Goal: Task Accomplishment & Management: Manage account settings

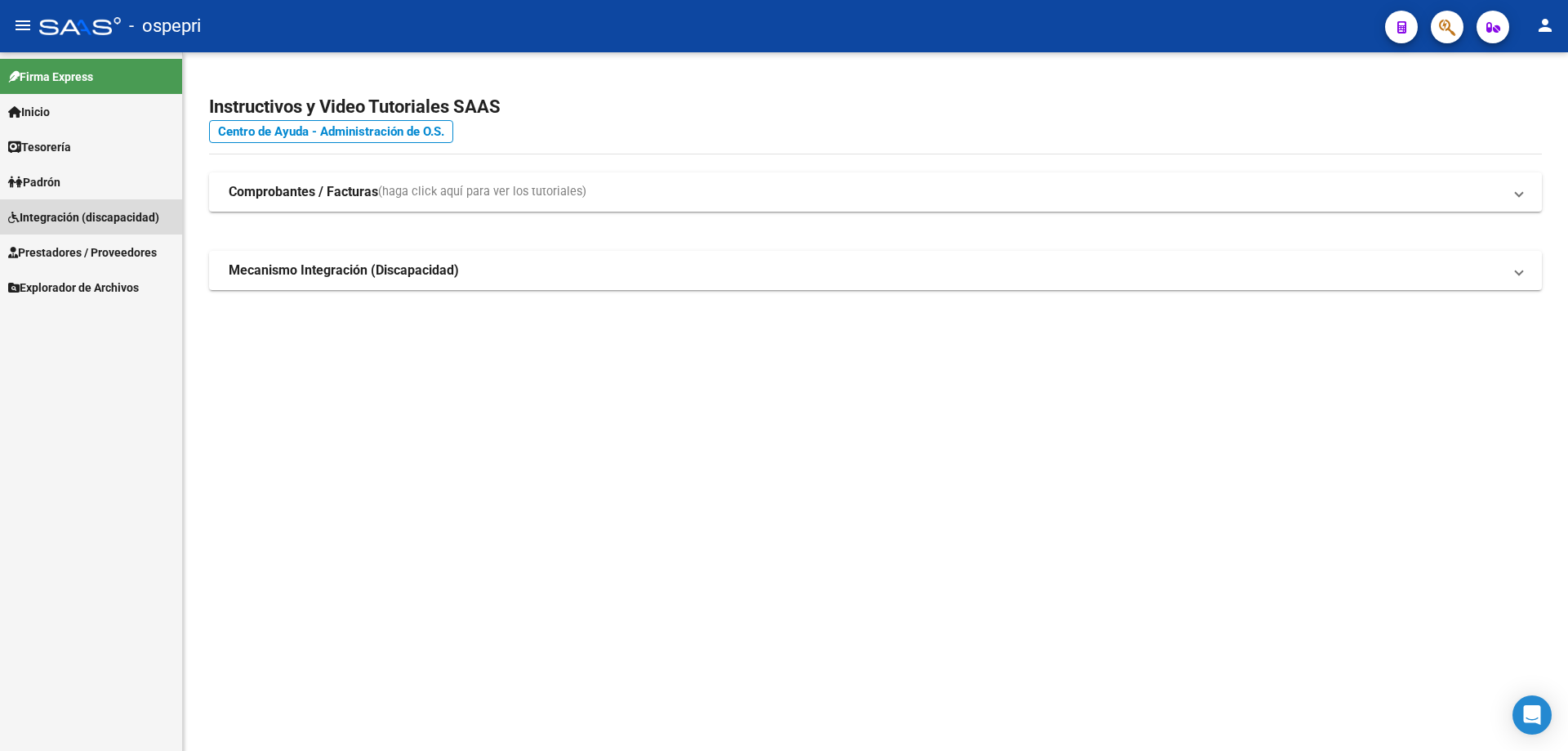
click at [46, 210] on span "Integración (discapacidad)" at bounding box center [83, 217] width 151 height 18
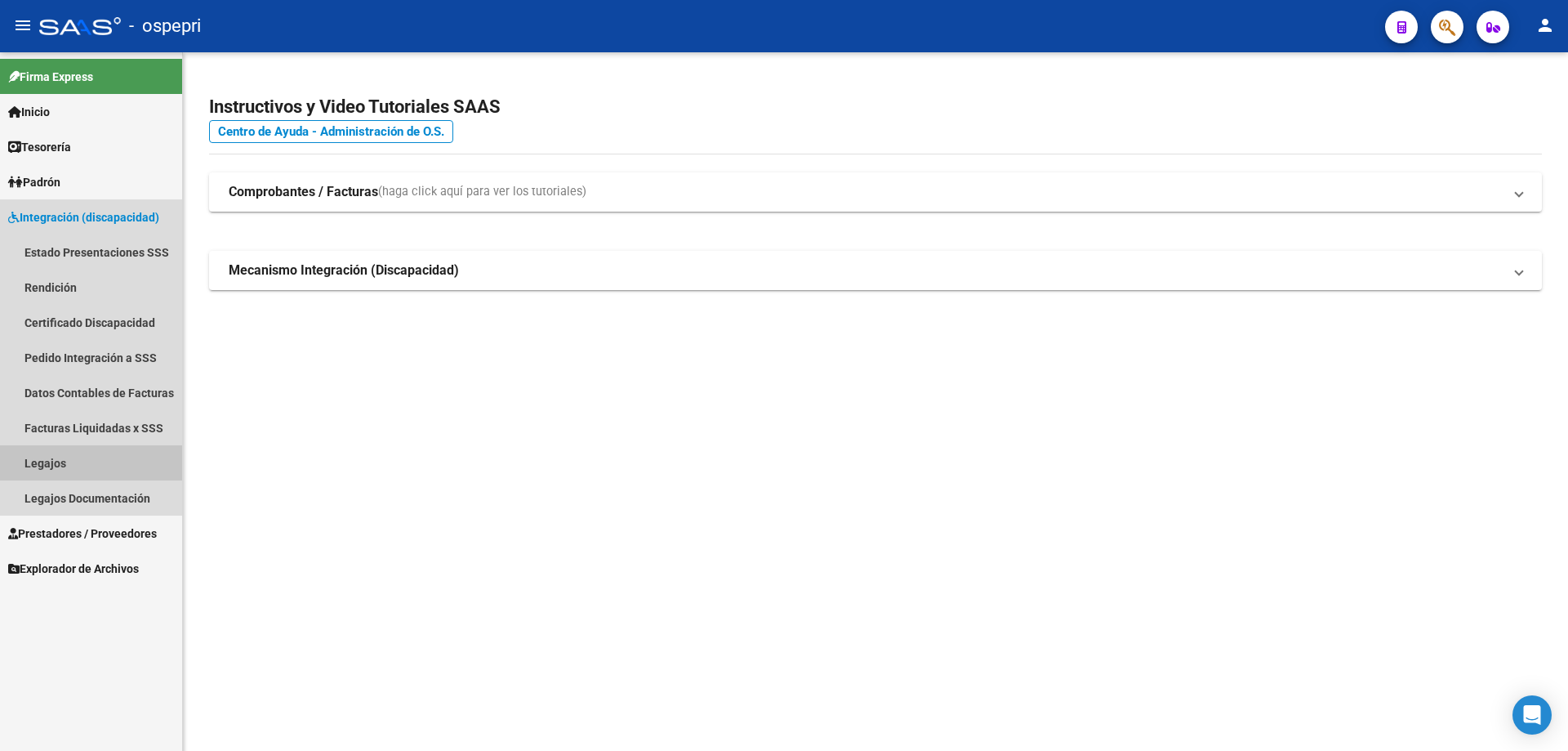
click at [44, 462] on link "Legajos" at bounding box center [91, 463] width 182 height 35
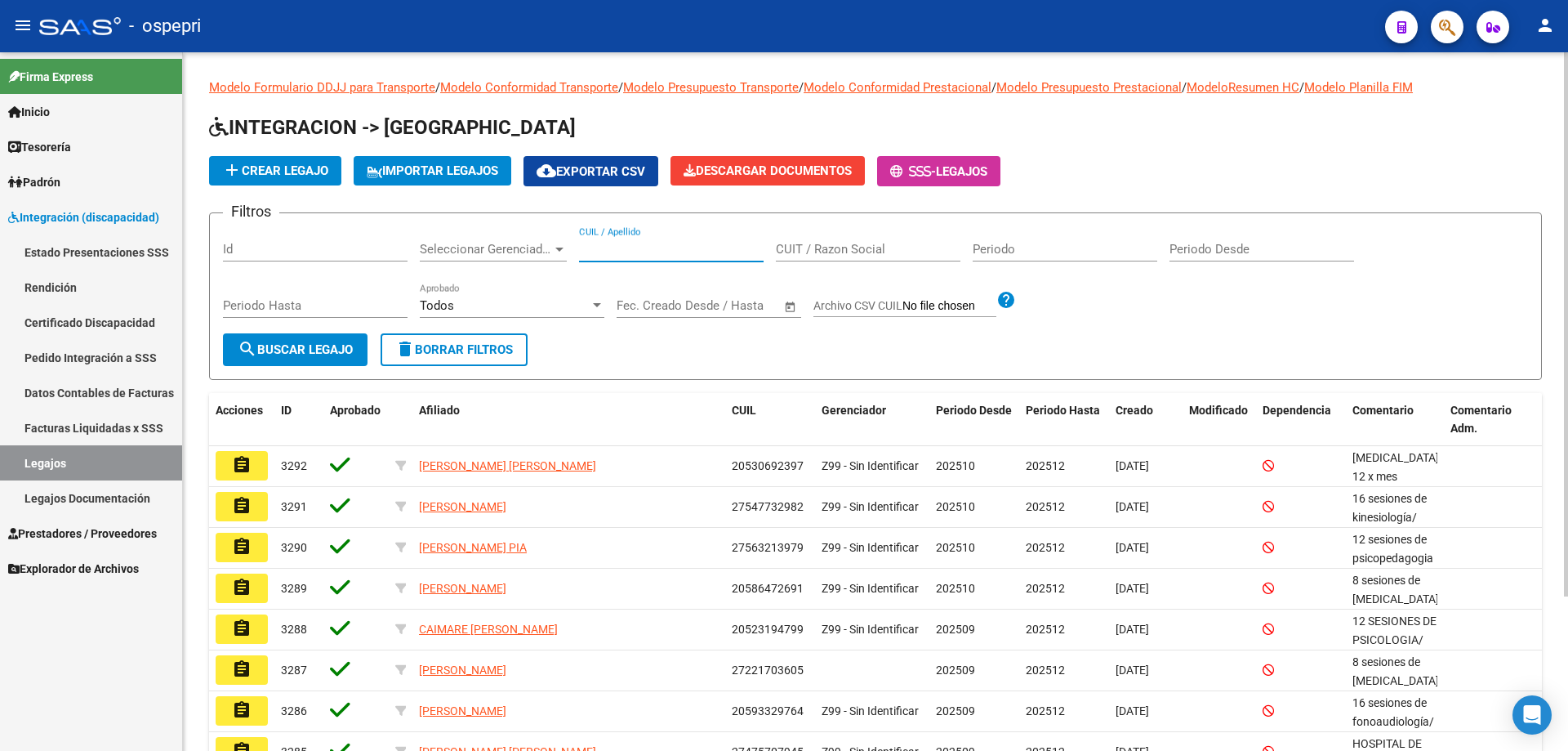
click at [602, 246] on input "CUIL / Apellido" at bounding box center [671, 249] width 185 height 15
paste input "53562826"
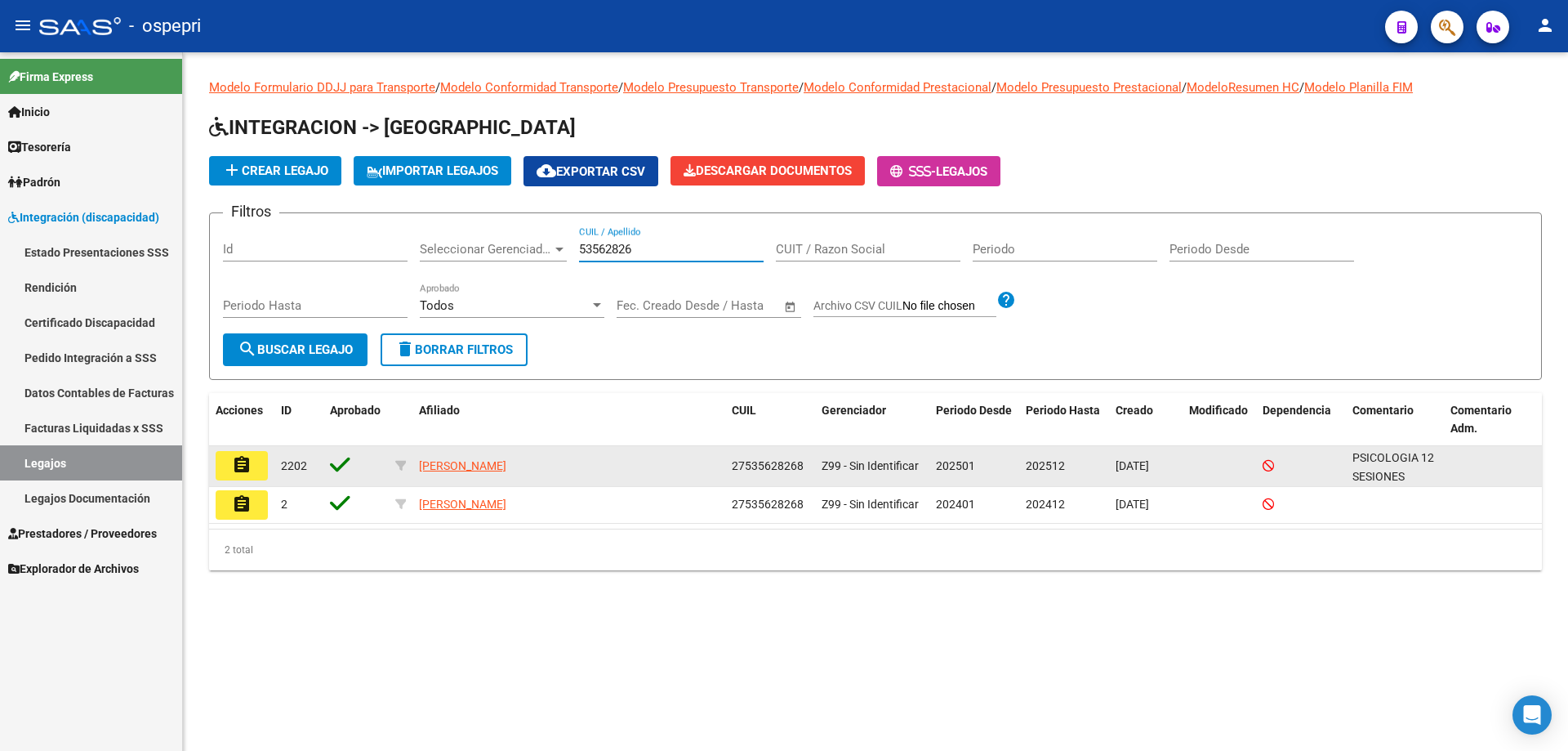
type input "53562826"
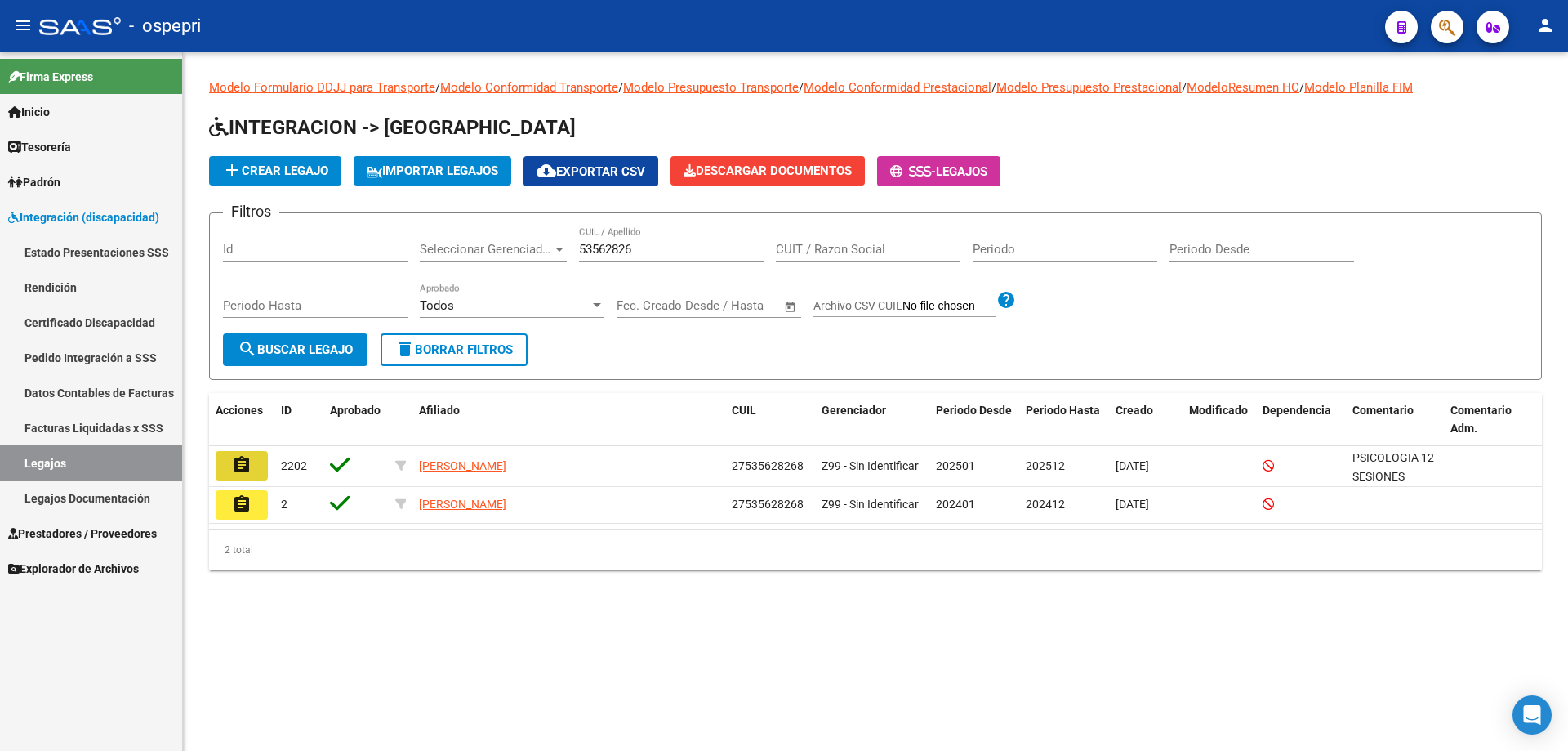
click at [259, 471] on button "assignment" at bounding box center [242, 466] width 53 height 30
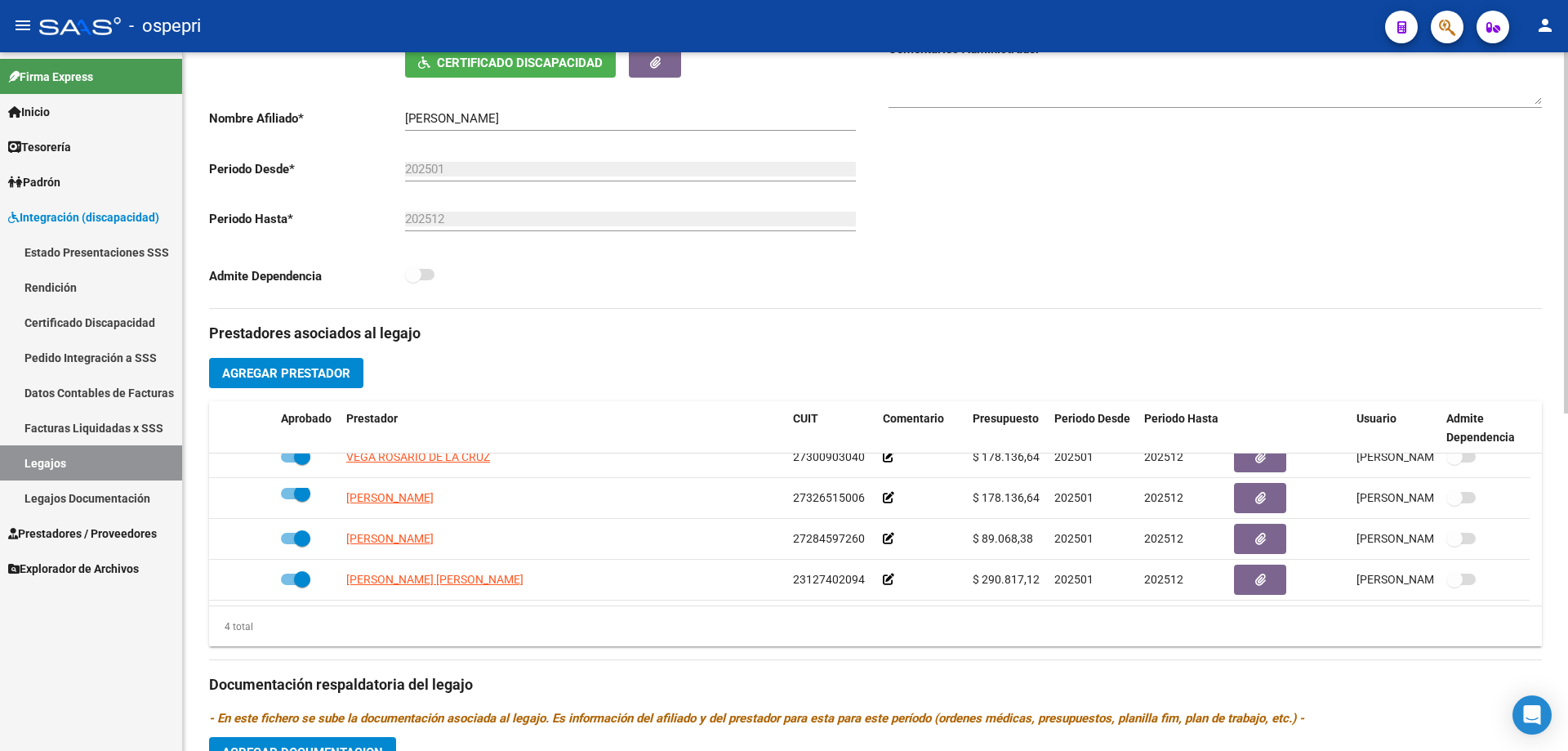
scroll to position [490, 0]
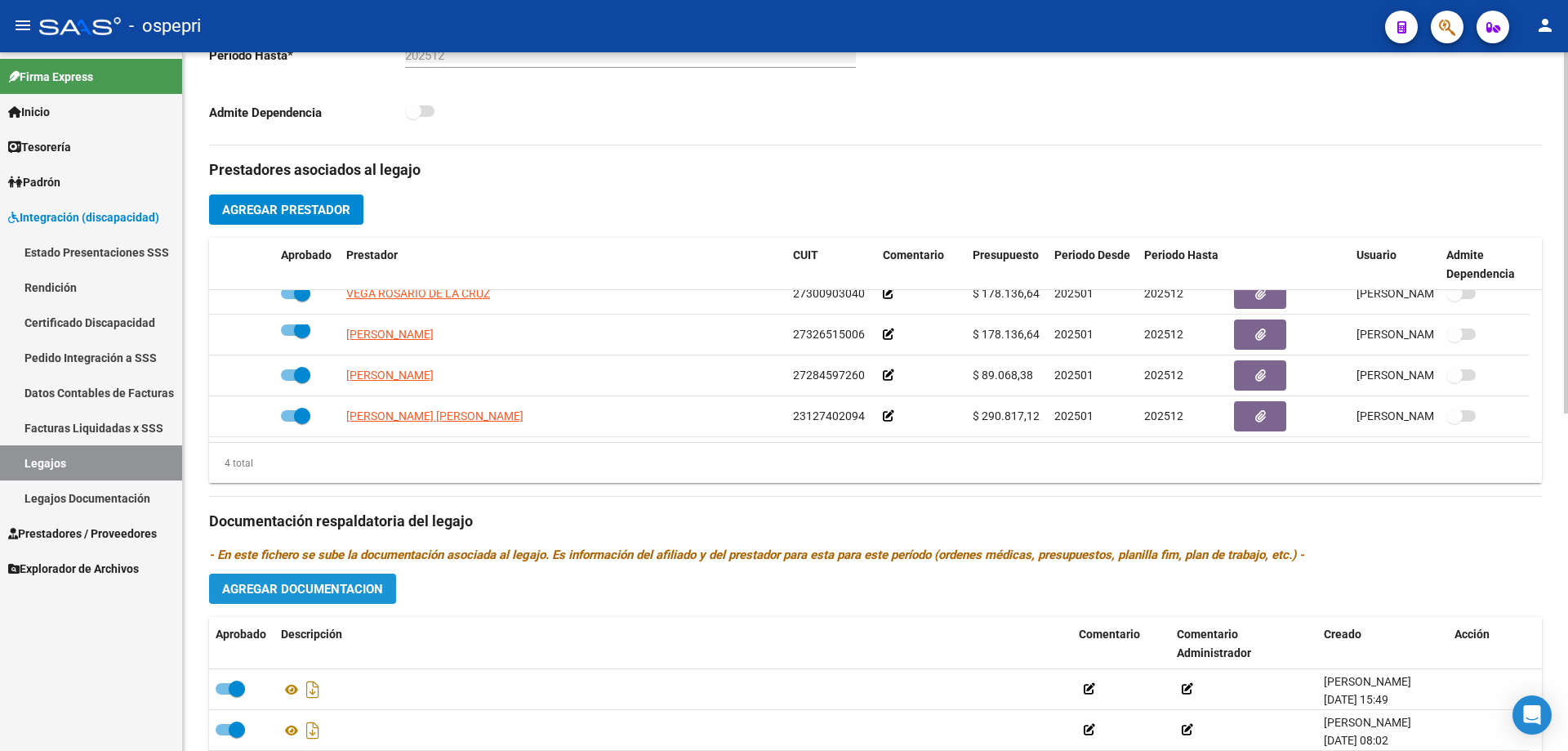
click at [328, 593] on span "Agregar Documentacion" at bounding box center [303, 589] width 161 height 15
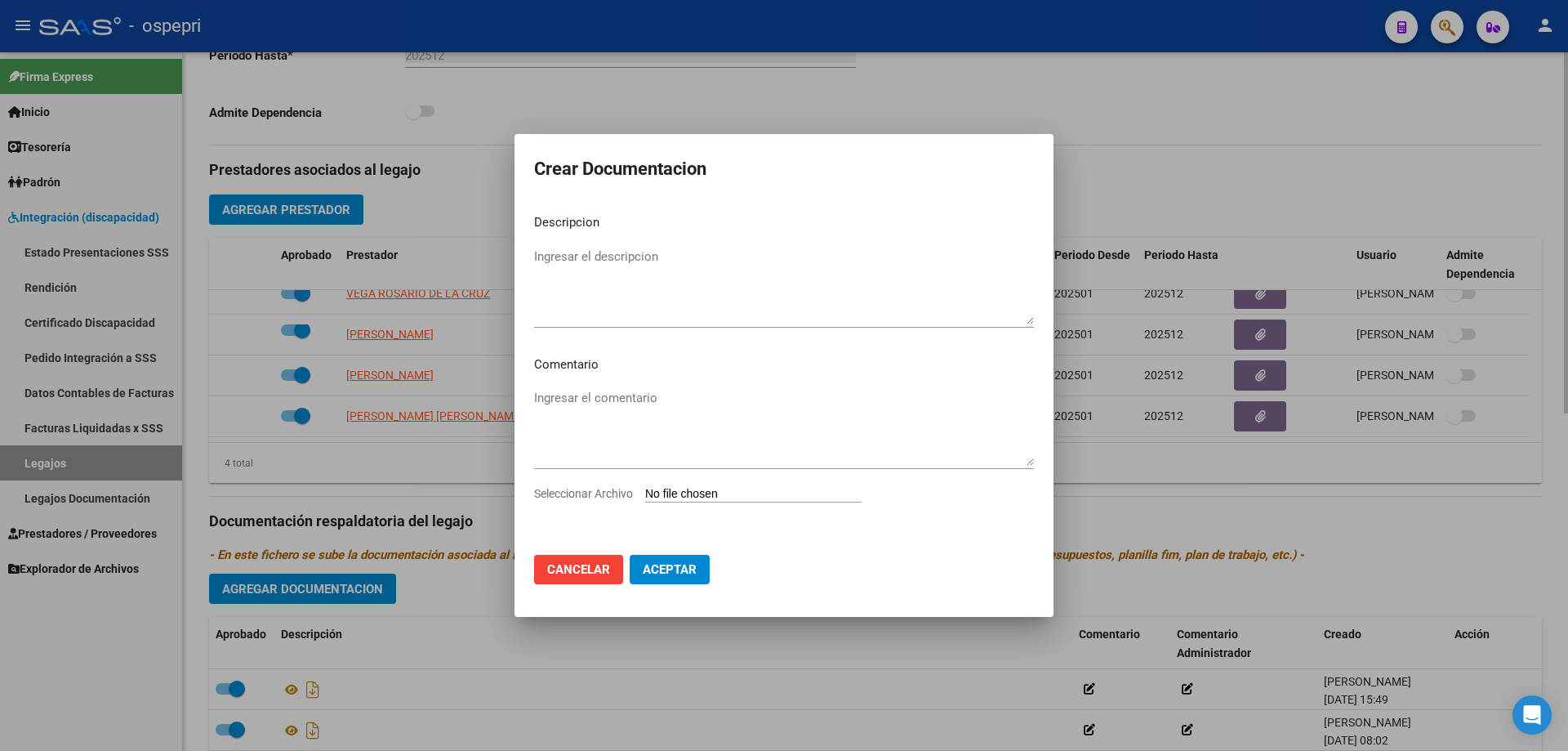
click at [1185, 112] on div at bounding box center [784, 375] width 1568 height 751
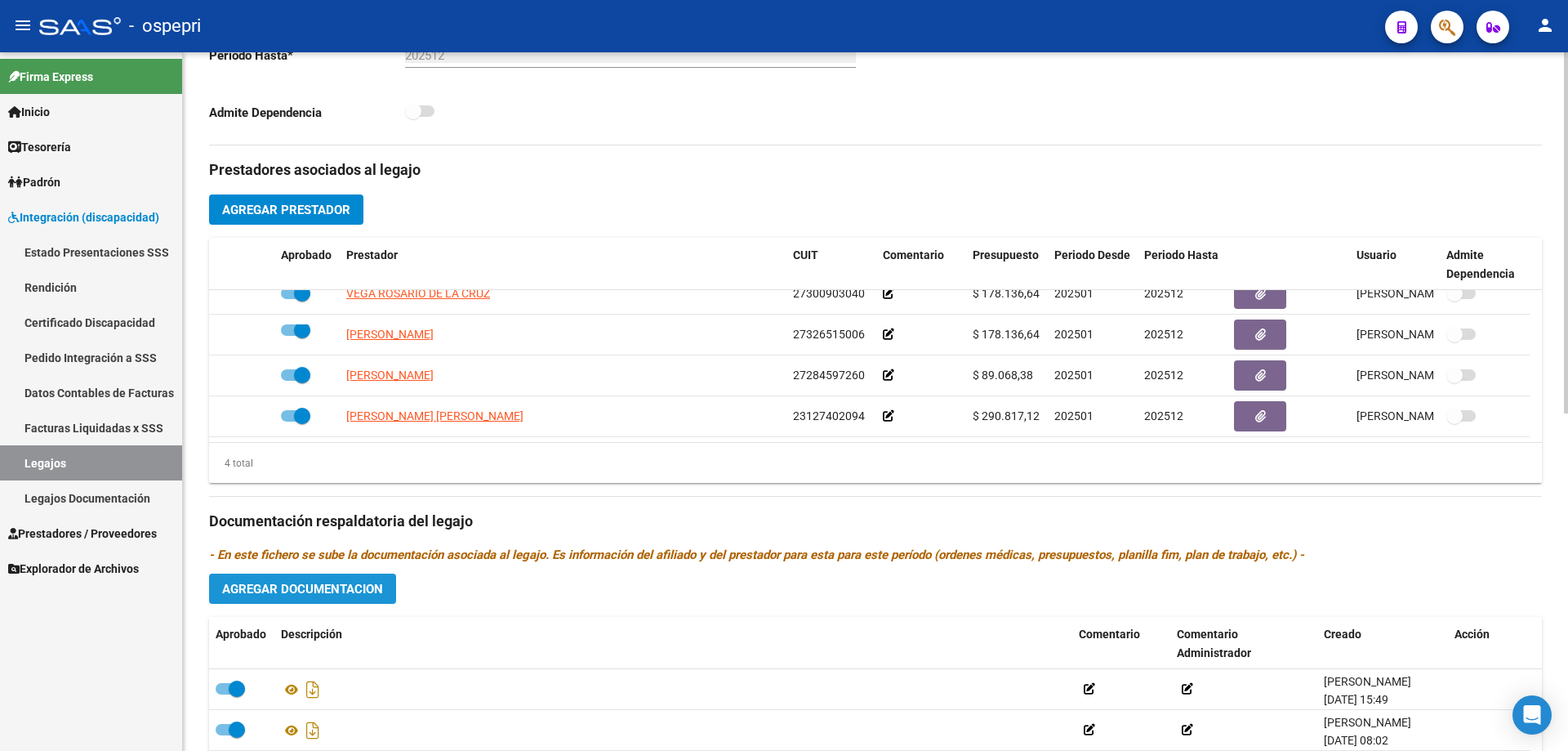
click at [300, 587] on span "Agregar Documentacion" at bounding box center [303, 589] width 161 height 15
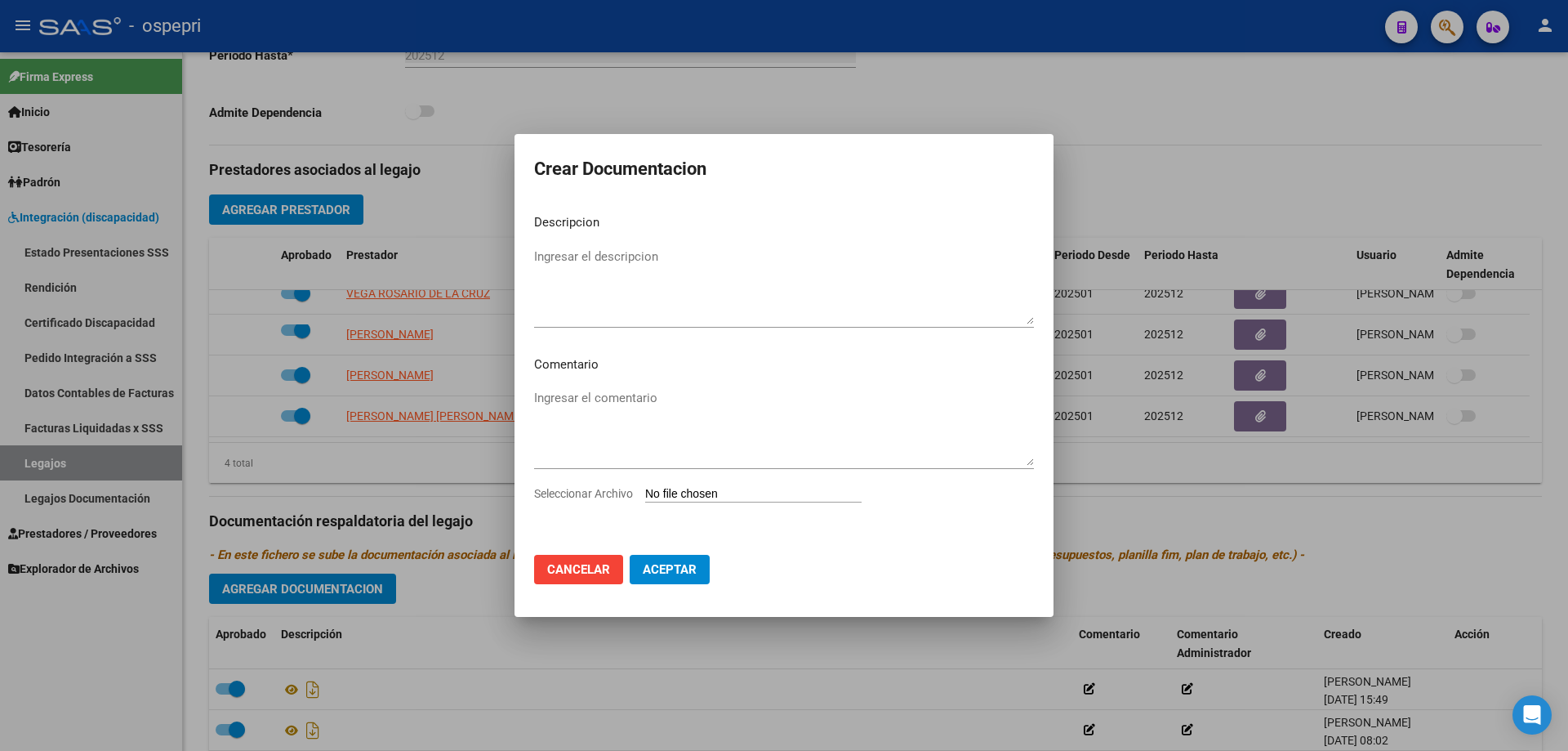
click at [590, 492] on span "Seleccionar Archivo" at bounding box center [583, 493] width 99 height 13
click at [645, 492] on input "Seleccionar Archivo" at bounding box center [752, 495] width 216 height 16
type input "C:\fakepath\Informe de PSP.pdf"
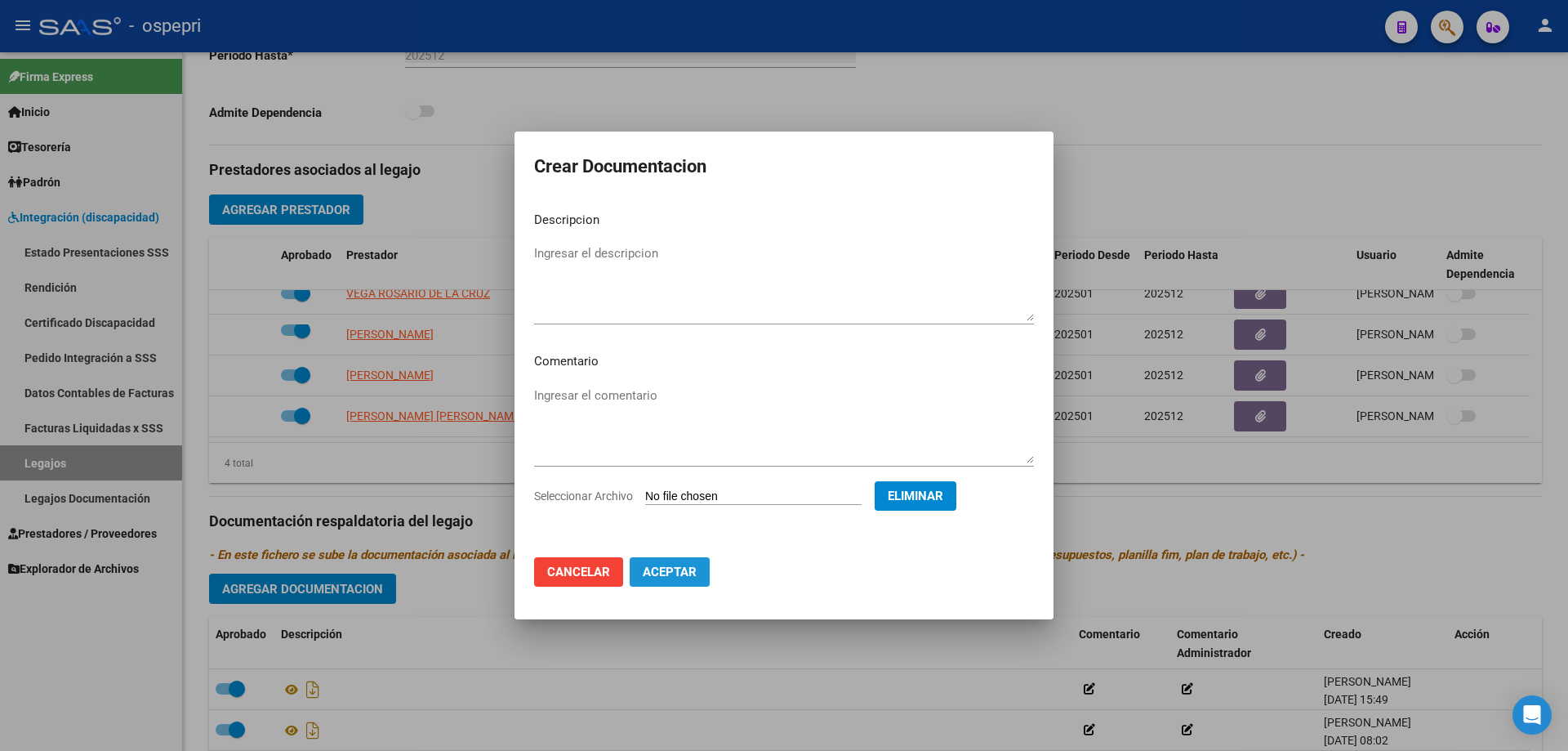
click at [663, 570] on span "Aceptar" at bounding box center [670, 571] width 54 height 15
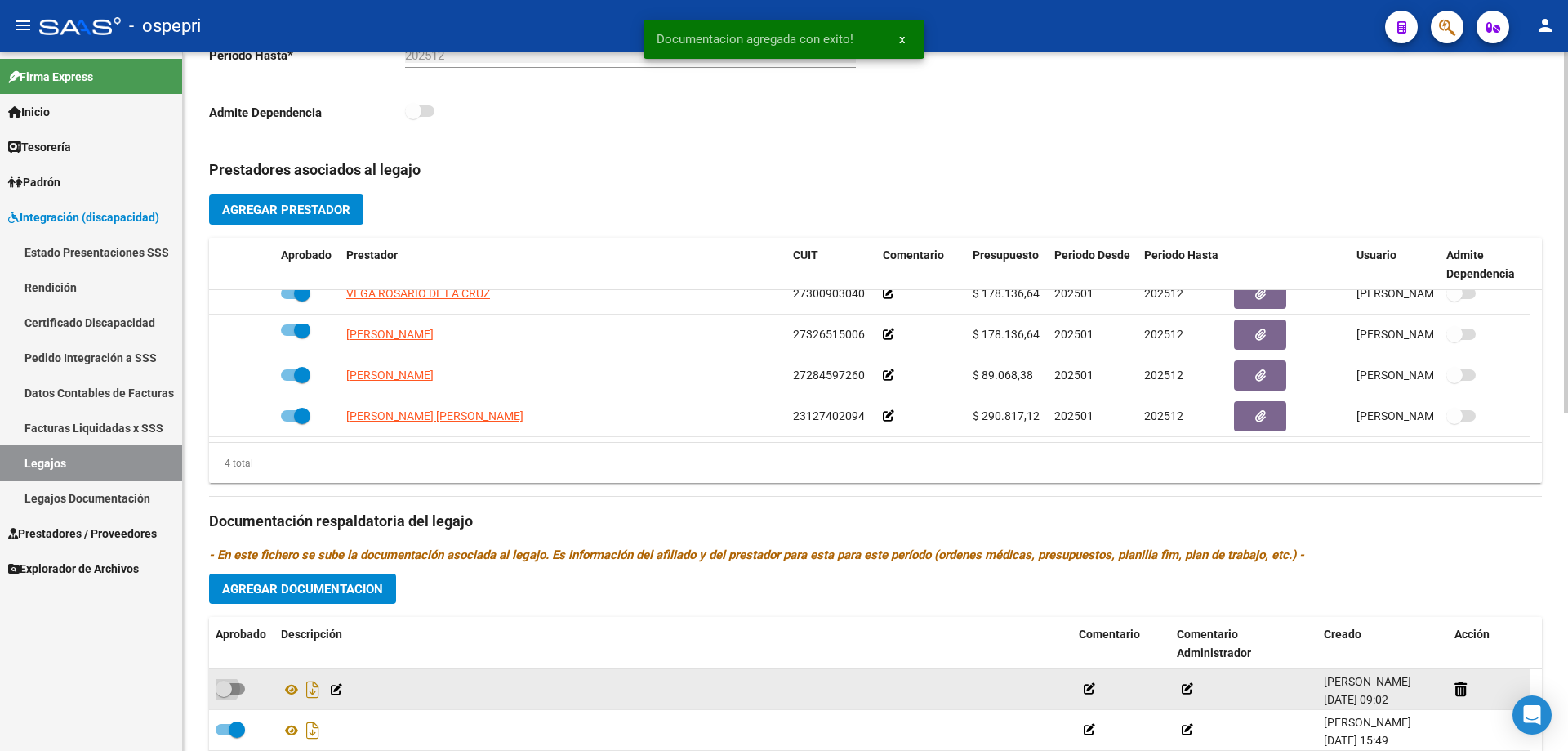
click at [229, 686] on span at bounding box center [223, 688] width 17 height 17
click at [223, 694] on input "checkbox" at bounding box center [222, 694] width 1 height 1
checkbox input "true"
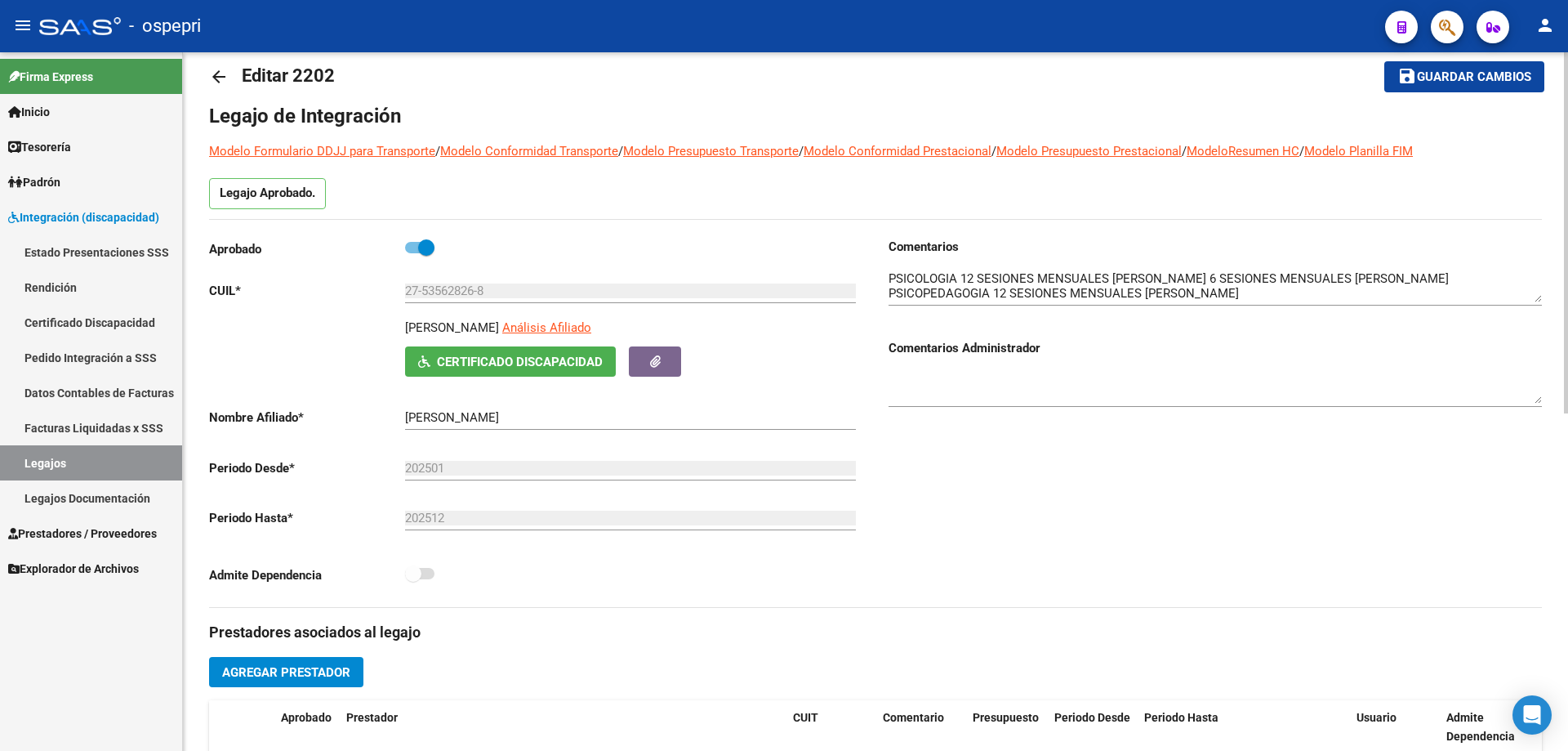
scroll to position [0, 0]
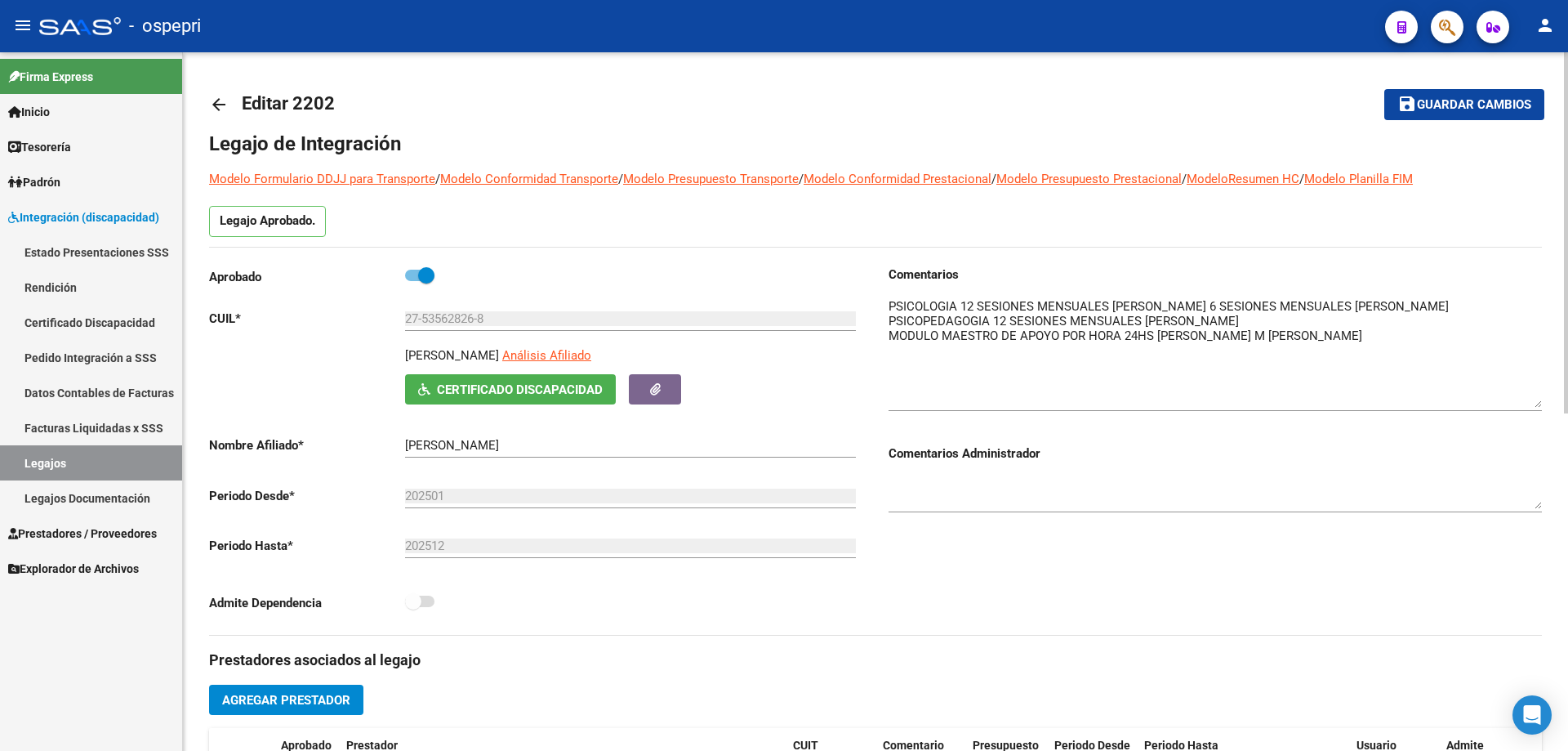
drag, startPoint x: 1534, startPoint y: 319, endPoint x: 1522, endPoint y: 396, distance: 77.9
click at [1520, 398] on textarea at bounding box center [1215, 352] width 653 height 110
click at [1462, 101] on span "Guardar cambios" at bounding box center [1473, 105] width 114 height 15
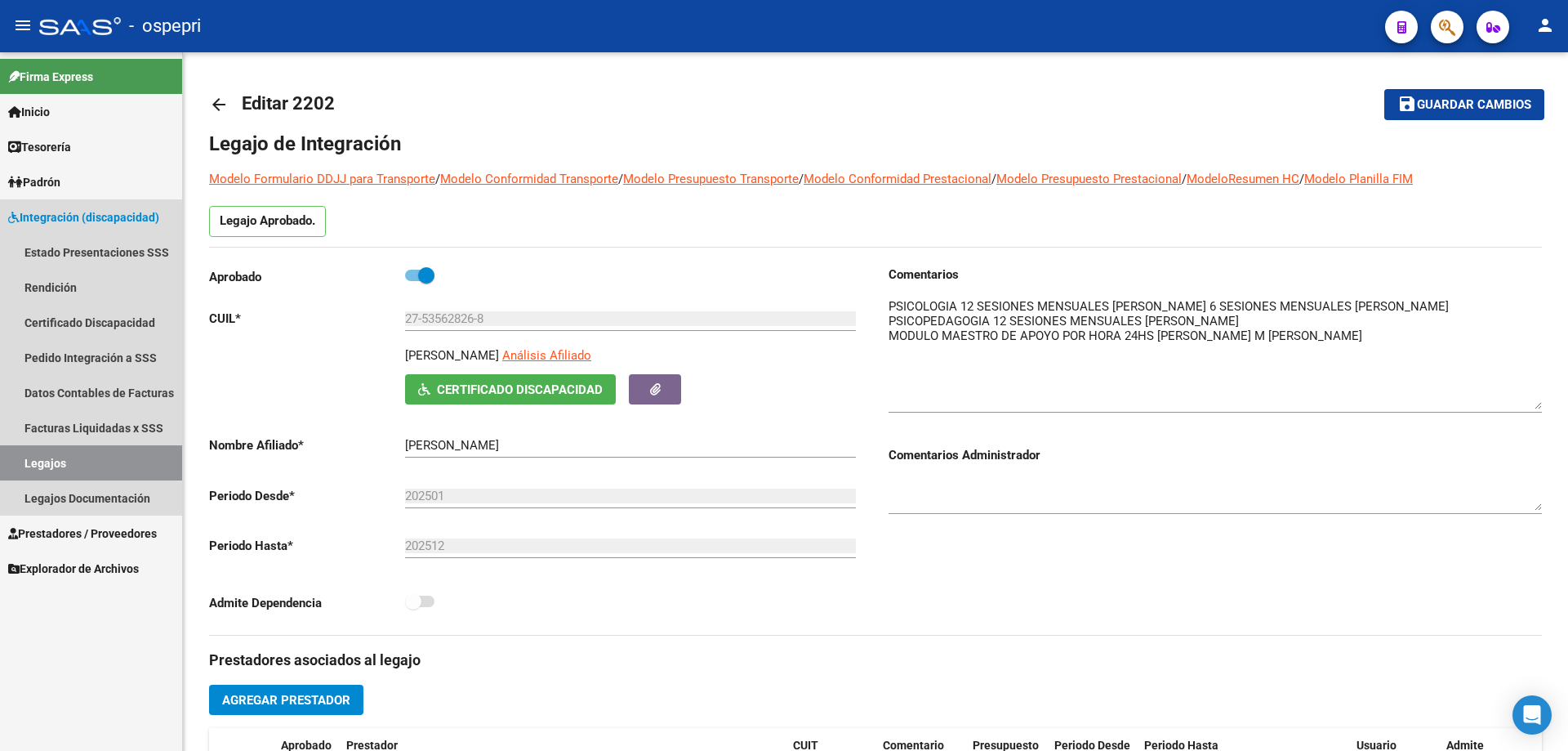
click at [46, 465] on link "Legajos" at bounding box center [91, 463] width 182 height 35
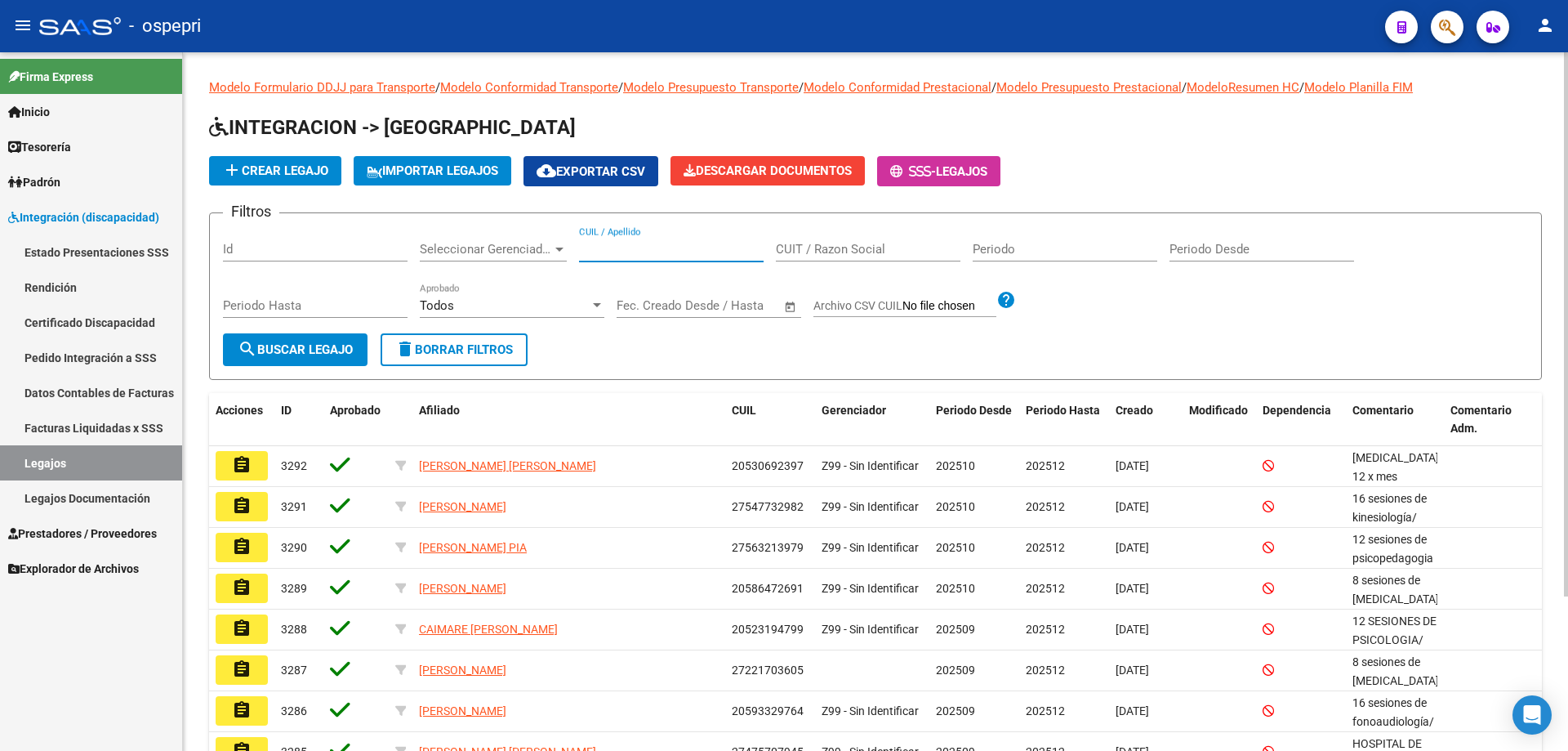
click at [606, 245] on input "CUIL / Apellido" at bounding box center [671, 249] width 185 height 15
paste input "54851906"
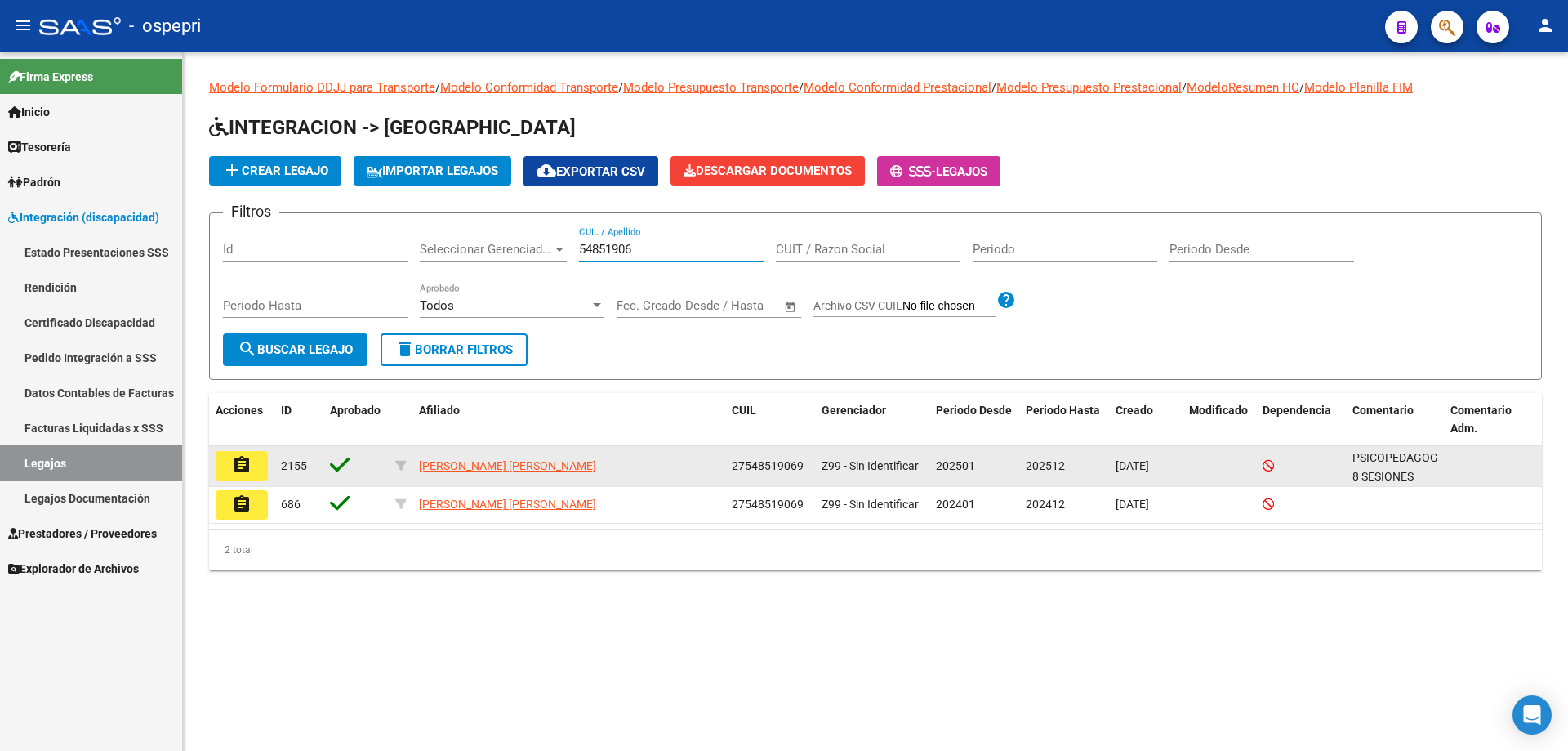
type input "54851906"
click at [257, 468] on button "assignment" at bounding box center [242, 466] width 53 height 30
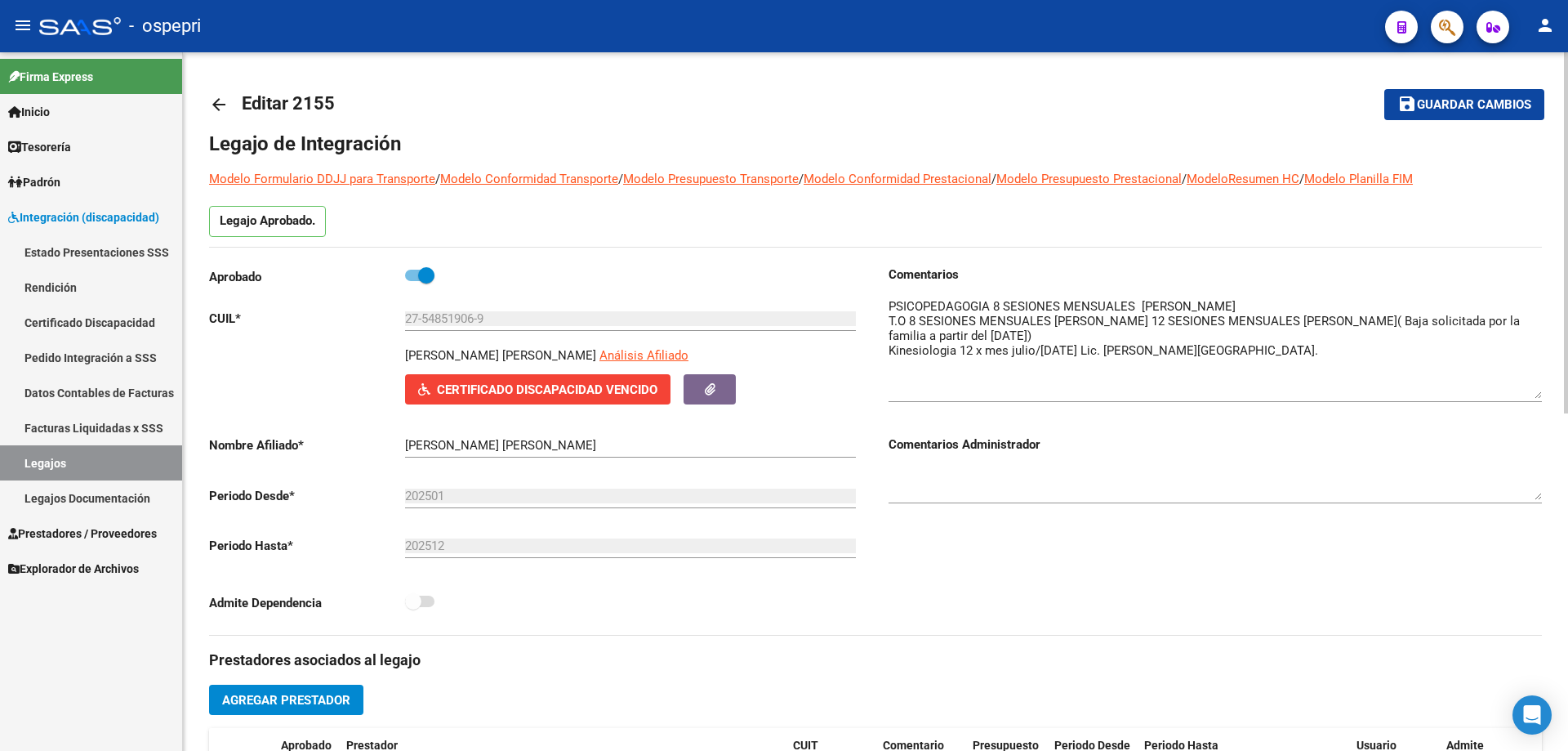
drag, startPoint x: 1535, startPoint y: 320, endPoint x: 1550, endPoint y: 389, distance: 70.6
click at [1550, 389] on div "arrow_back Editar 2155 save Guardar cambios Legajo de Integración Modelo Formul…" at bounding box center [875, 728] width 1385 height 1352
click at [547, 386] on span "Certificado Discapacidad Vencido" at bounding box center [547, 389] width 221 height 15
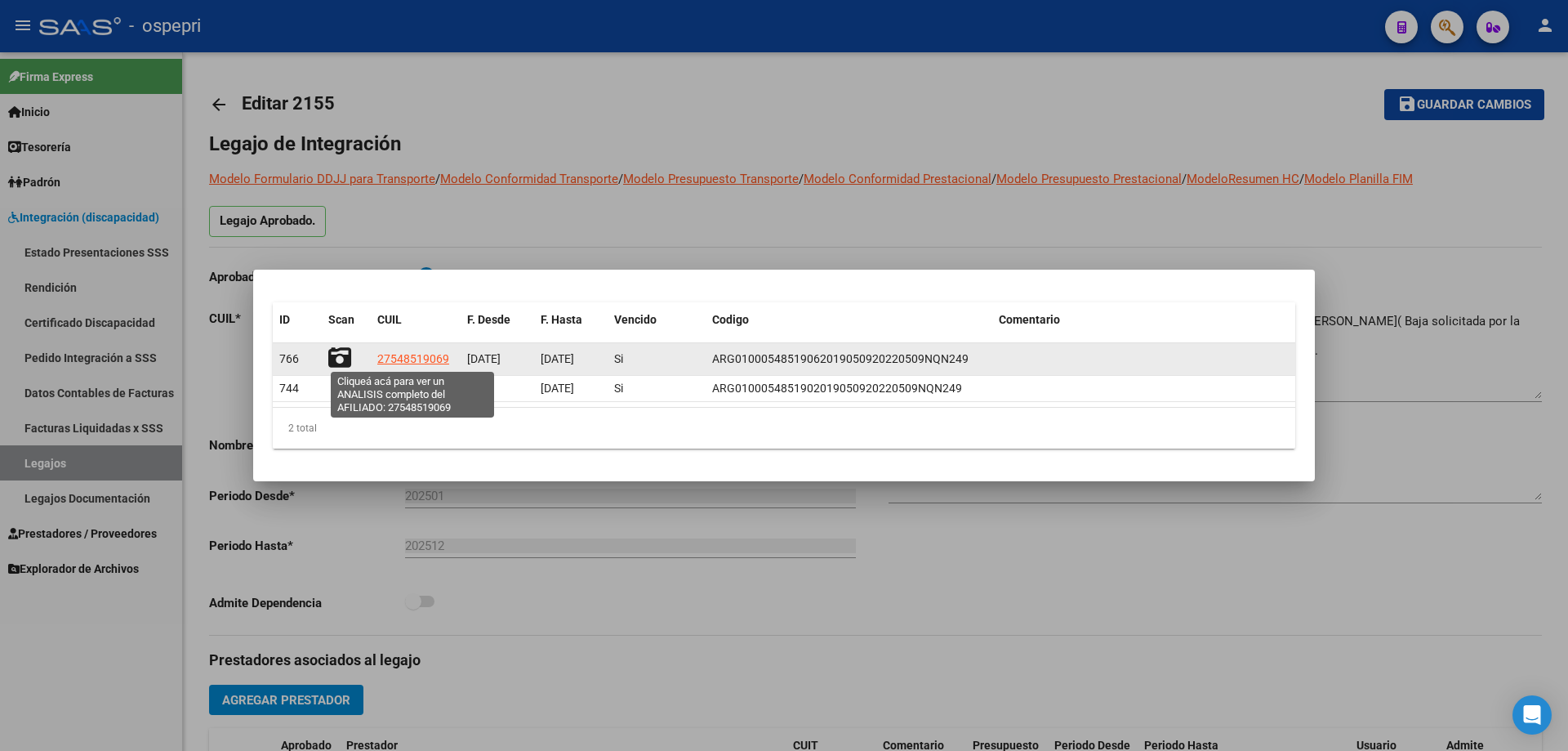
click at [404, 358] on span "27548519069" at bounding box center [413, 358] width 72 height 13
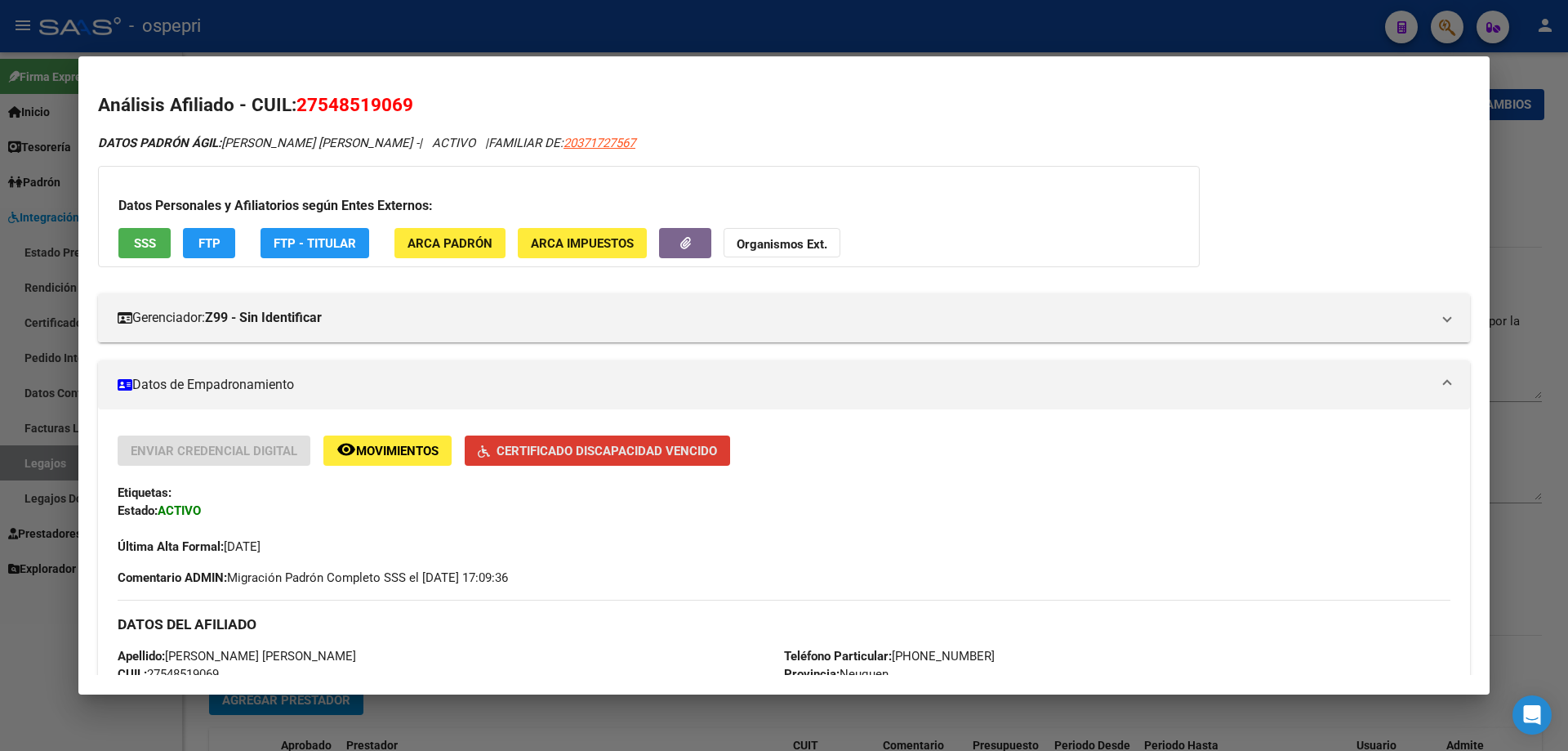
click at [628, 453] on span "Certificado Discapacidad Vencido" at bounding box center [607, 450] width 221 height 15
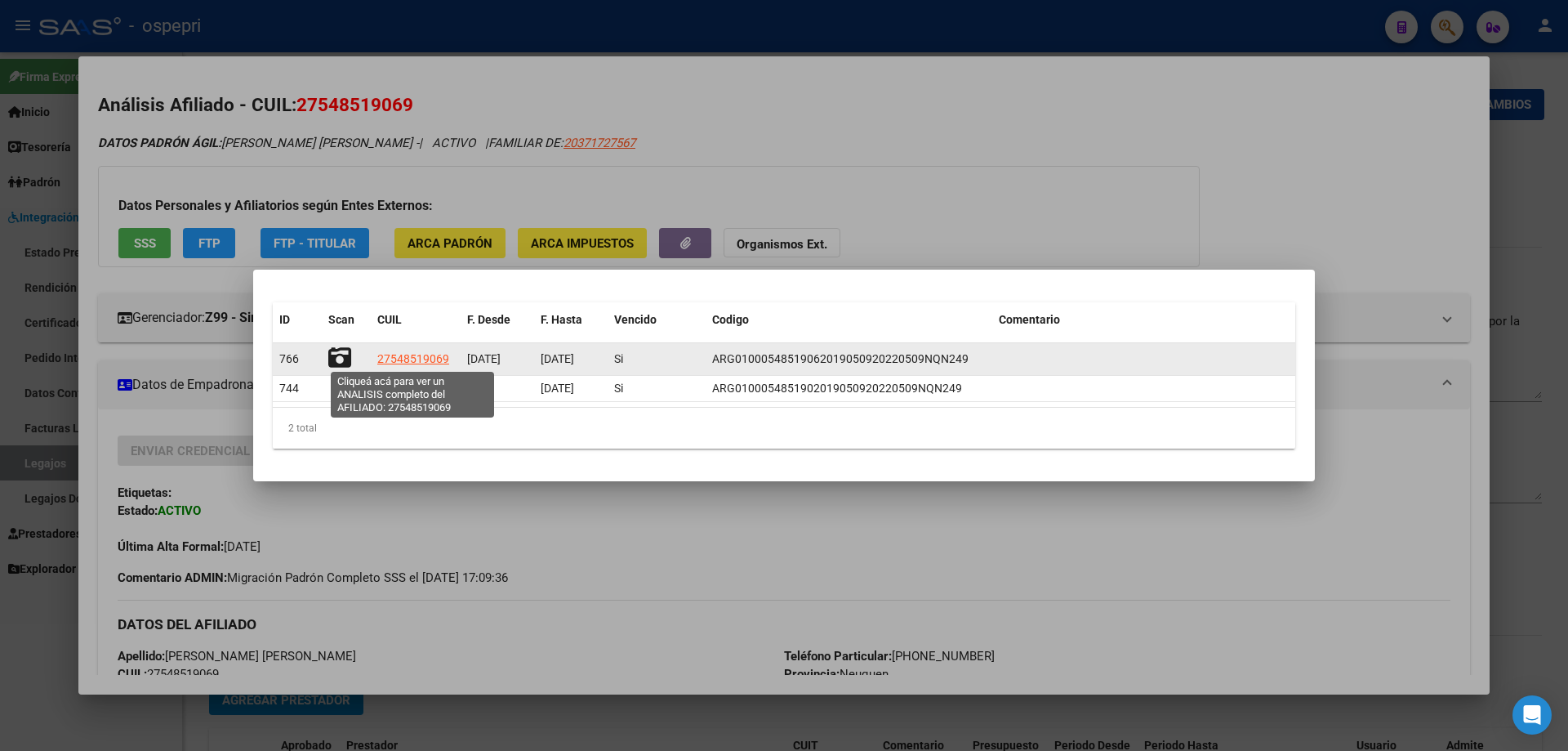
click at [420, 354] on span "27548519069" at bounding box center [413, 358] width 72 height 13
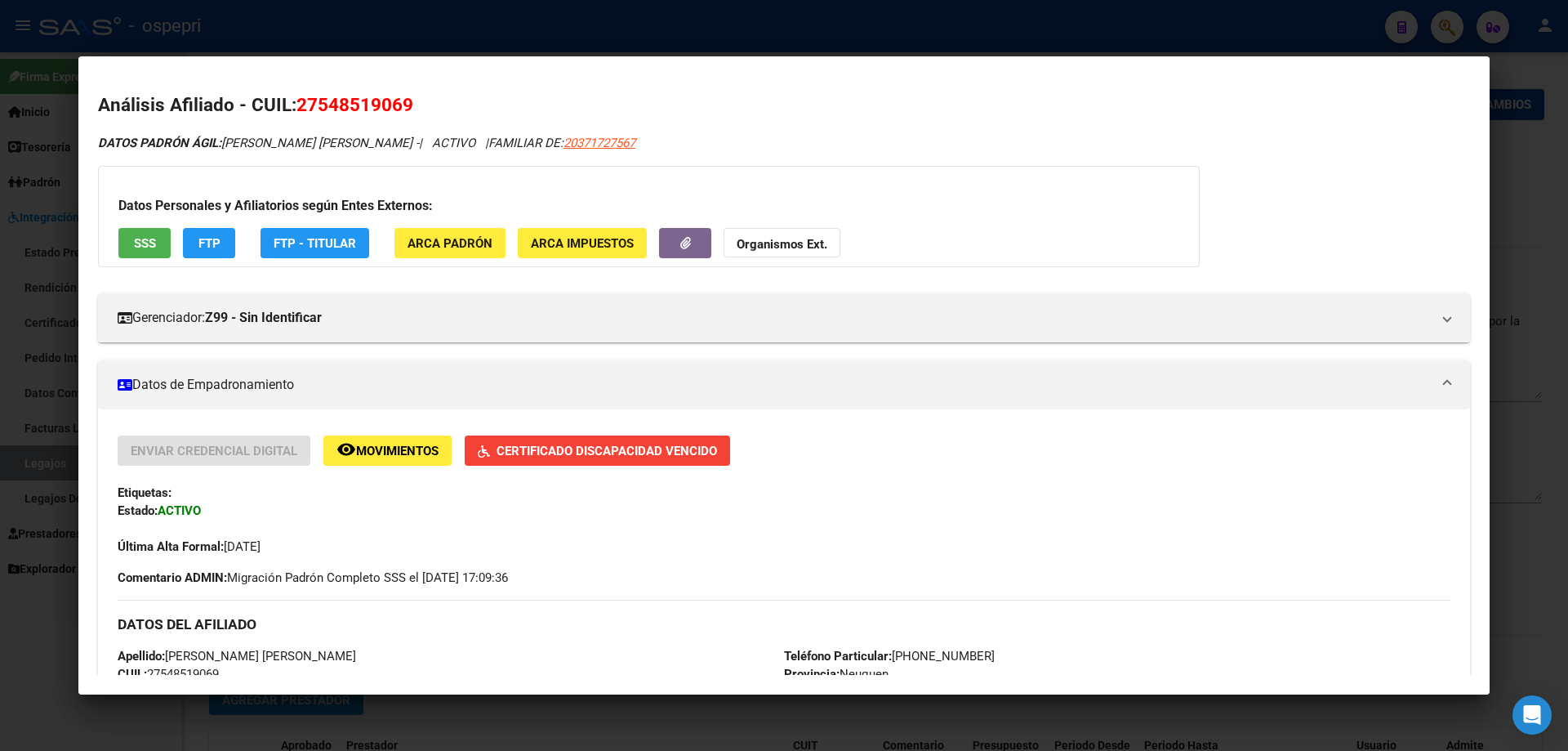
click at [880, 11] on div at bounding box center [784, 375] width 1568 height 751
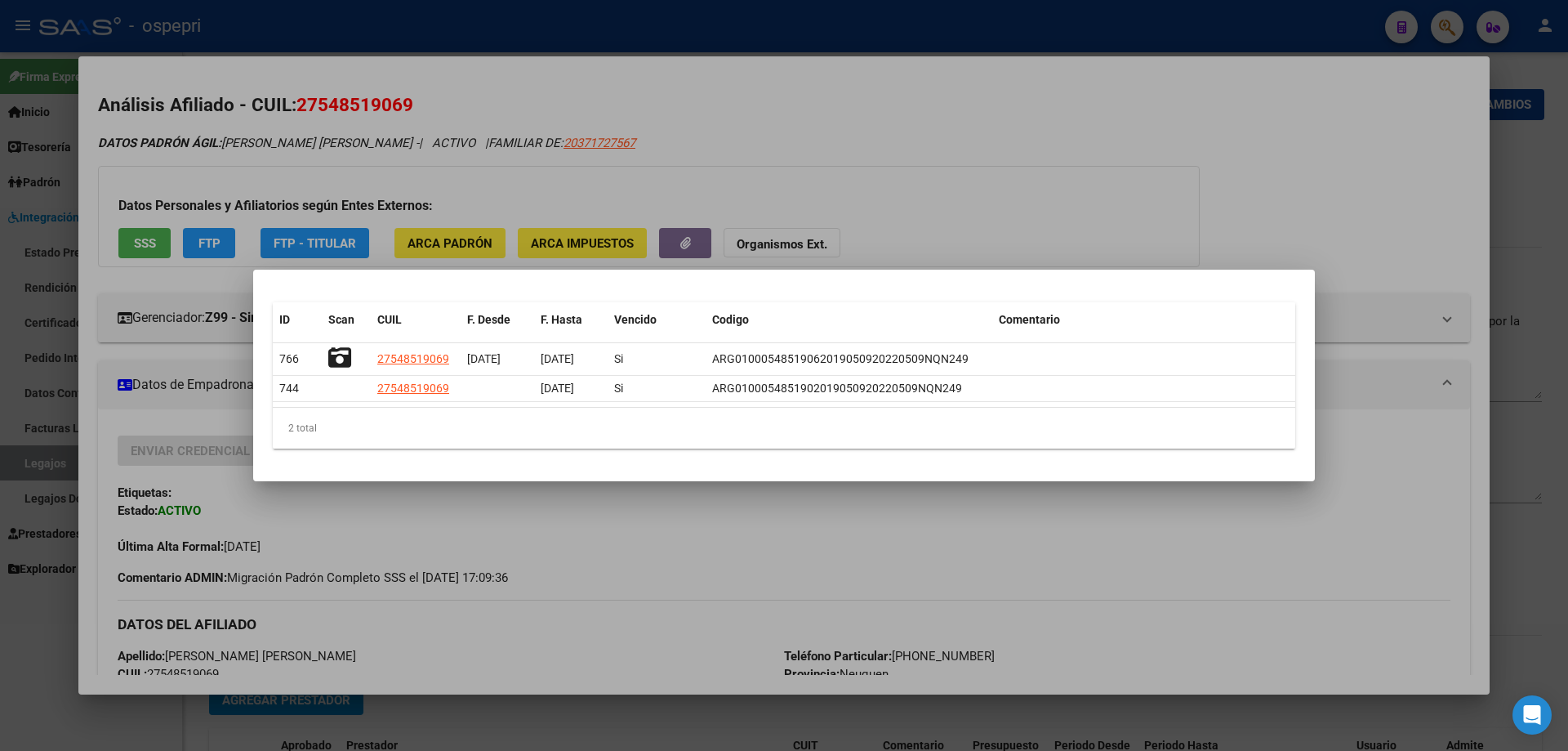
drag, startPoint x: 1310, startPoint y: 228, endPoint x: 1281, endPoint y: 217, distance: 31.0
click at [1293, 226] on div at bounding box center [784, 375] width 1568 height 751
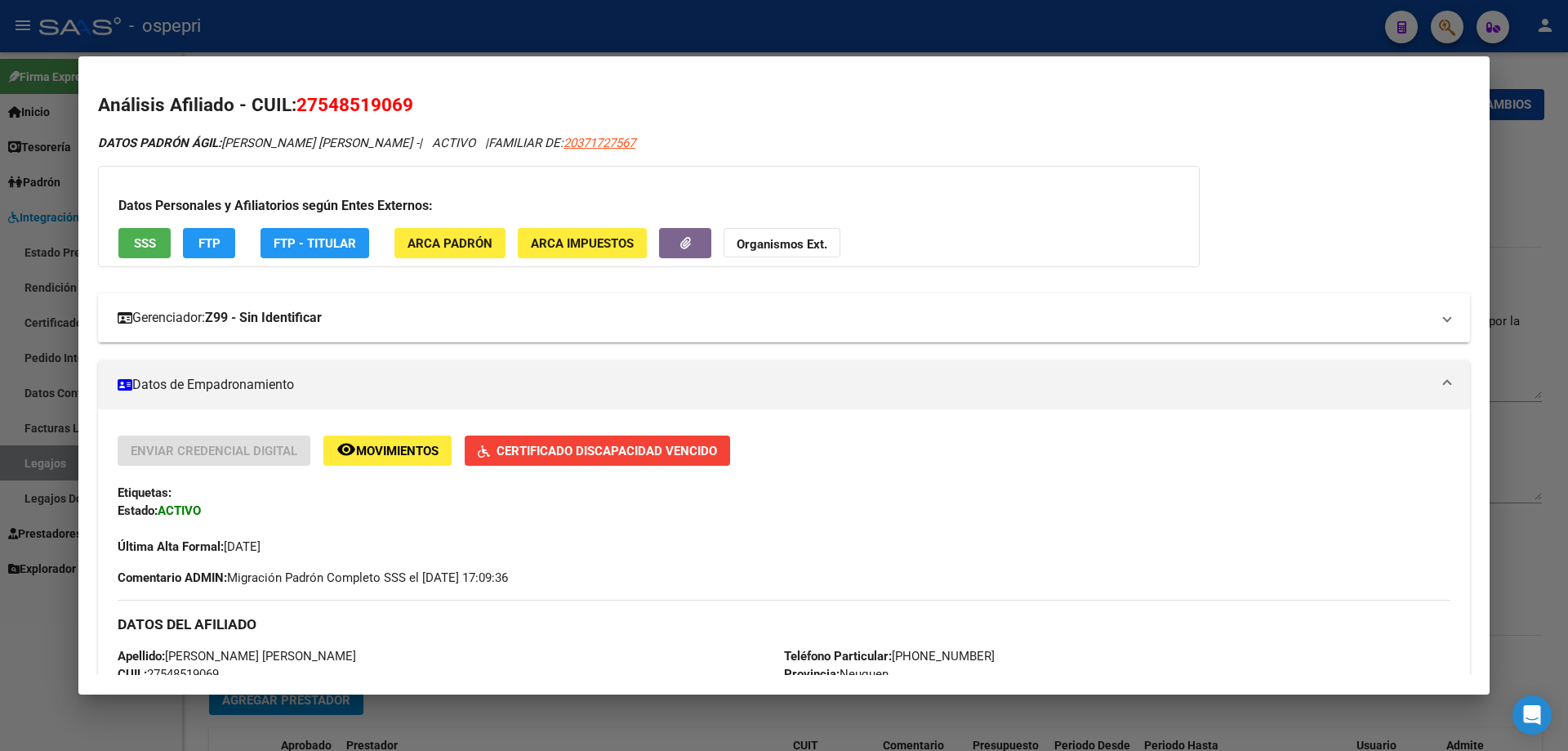
click at [1137, 325] on mat-panel-title "Gerenciador: Z99 - Sin Identificar" at bounding box center [773, 317] width 1313 height 19
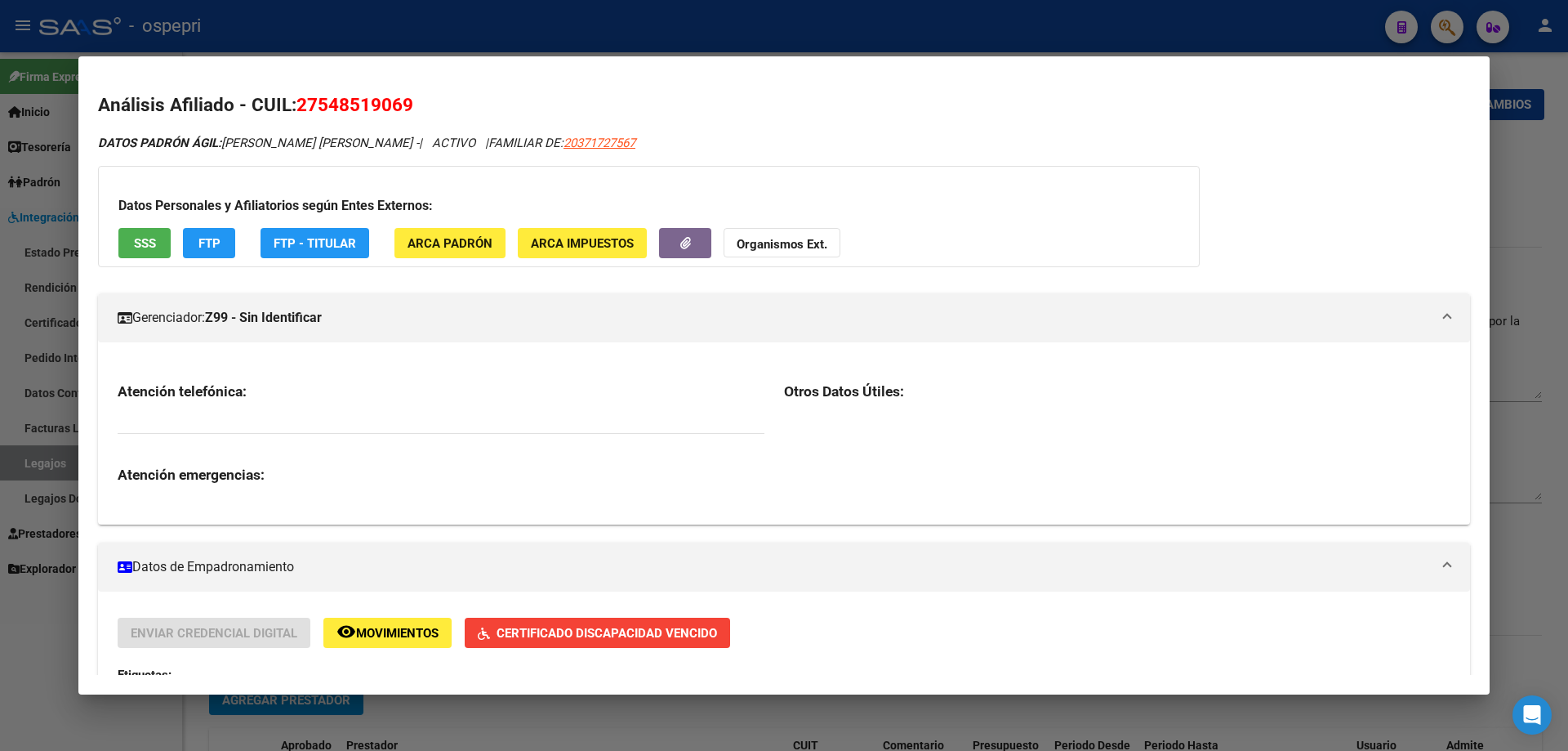
click at [646, 30] on div at bounding box center [784, 375] width 1568 height 751
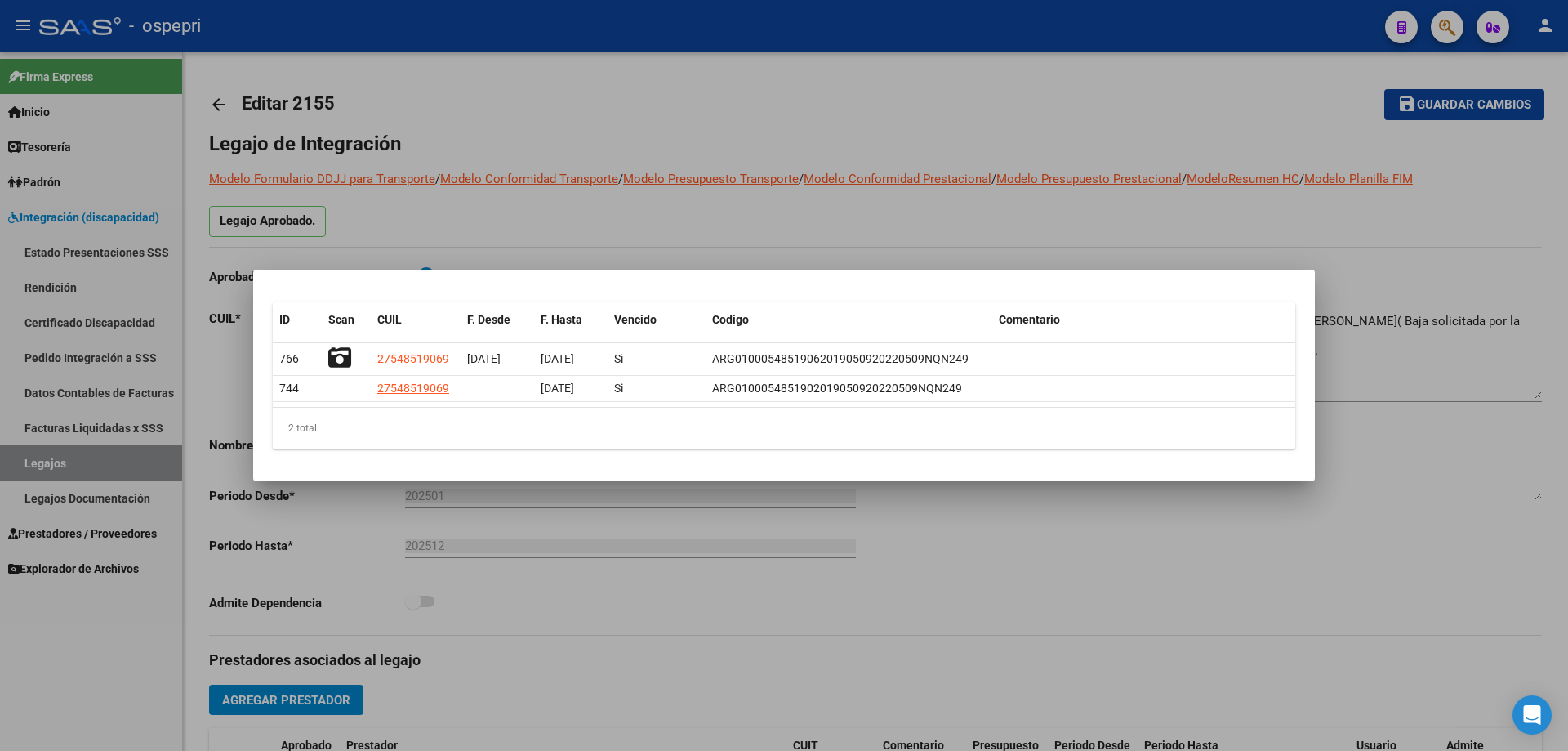
click at [636, 117] on div at bounding box center [784, 375] width 1568 height 751
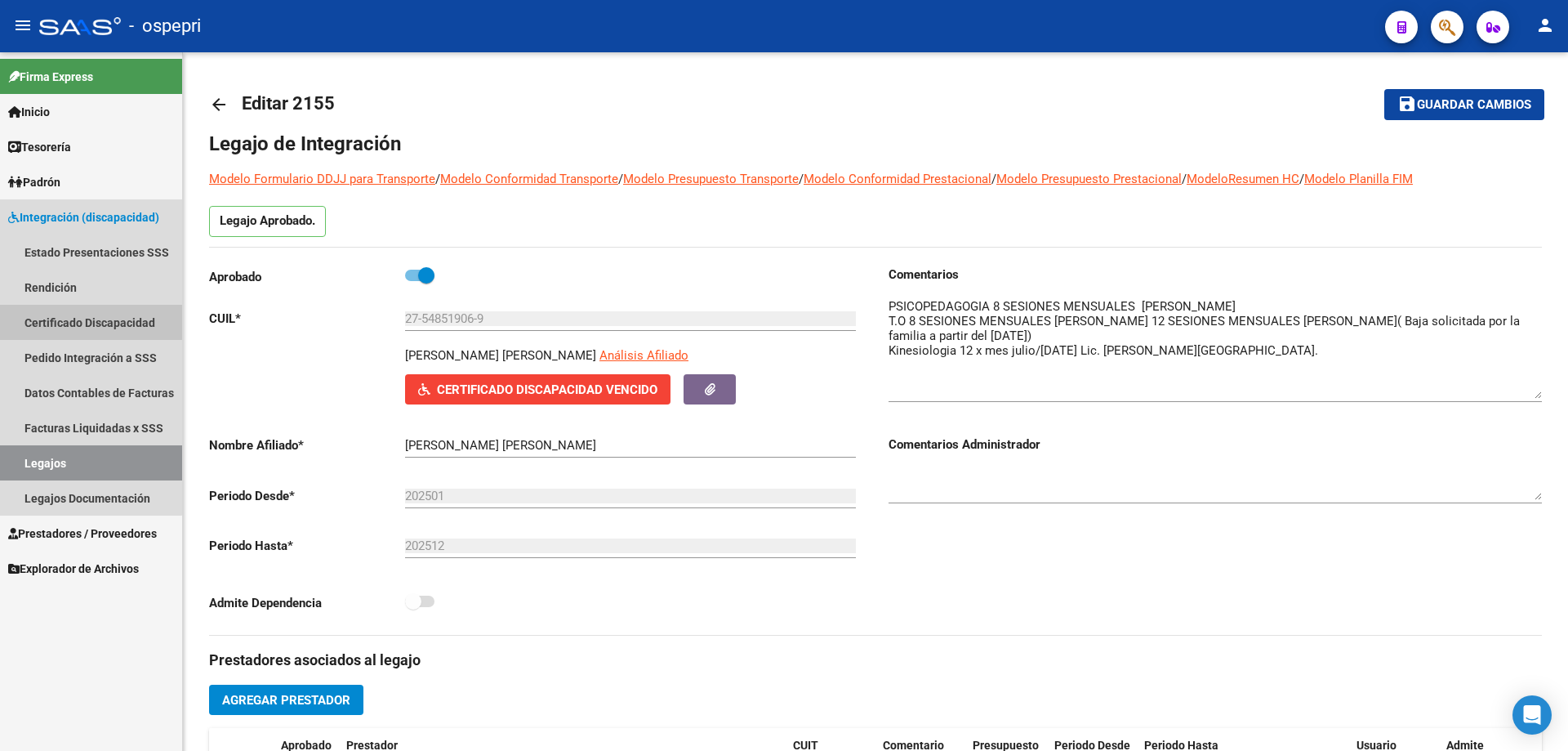
click at [89, 322] on link "Certificado Discapacidad" at bounding box center [91, 322] width 182 height 35
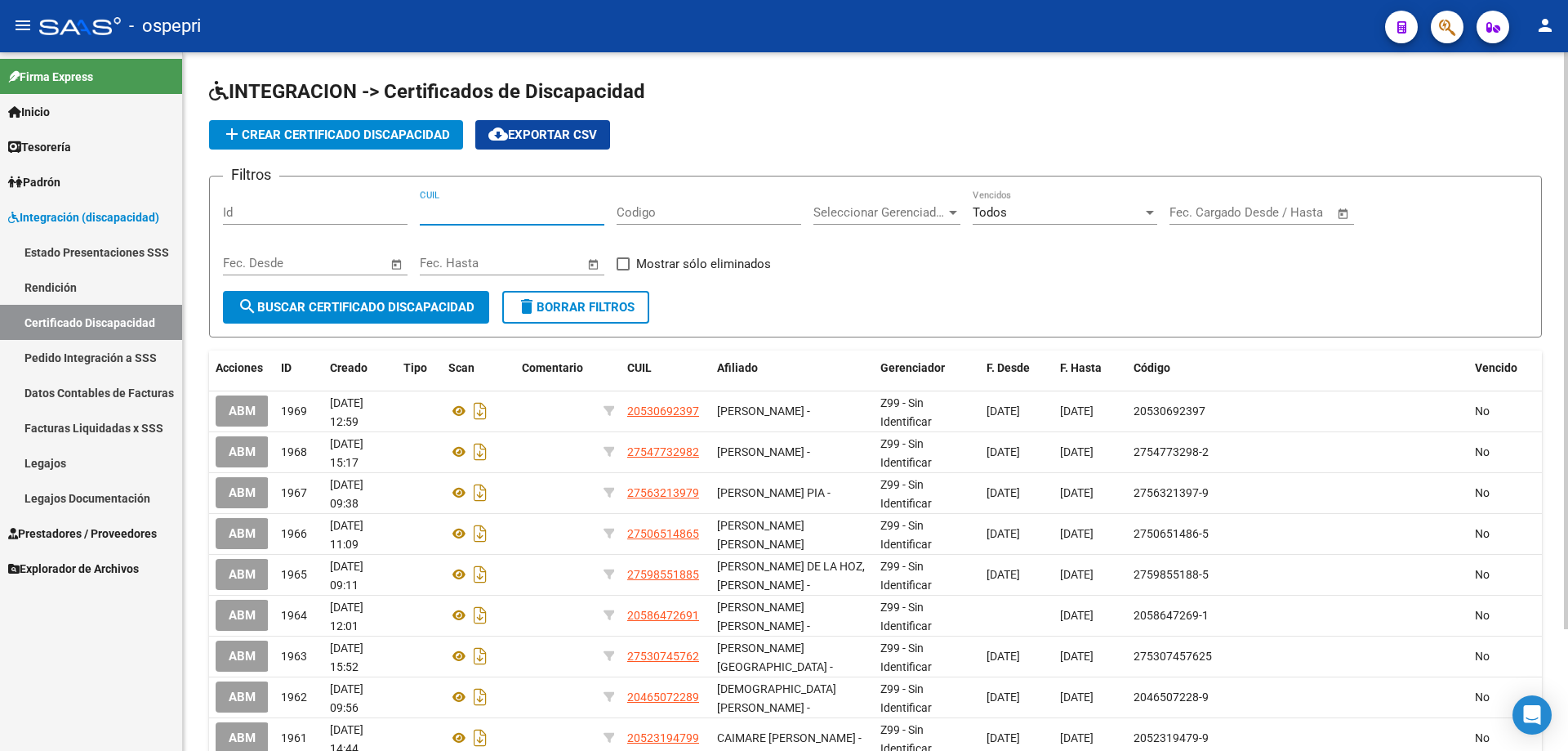
click at [442, 213] on input "CUIL" at bounding box center [512, 212] width 185 height 15
paste input "27-54851906-9"
type input "27-54851906-9"
click at [370, 303] on span "search Buscar Certificado Discapacidad" at bounding box center [356, 307] width 237 height 15
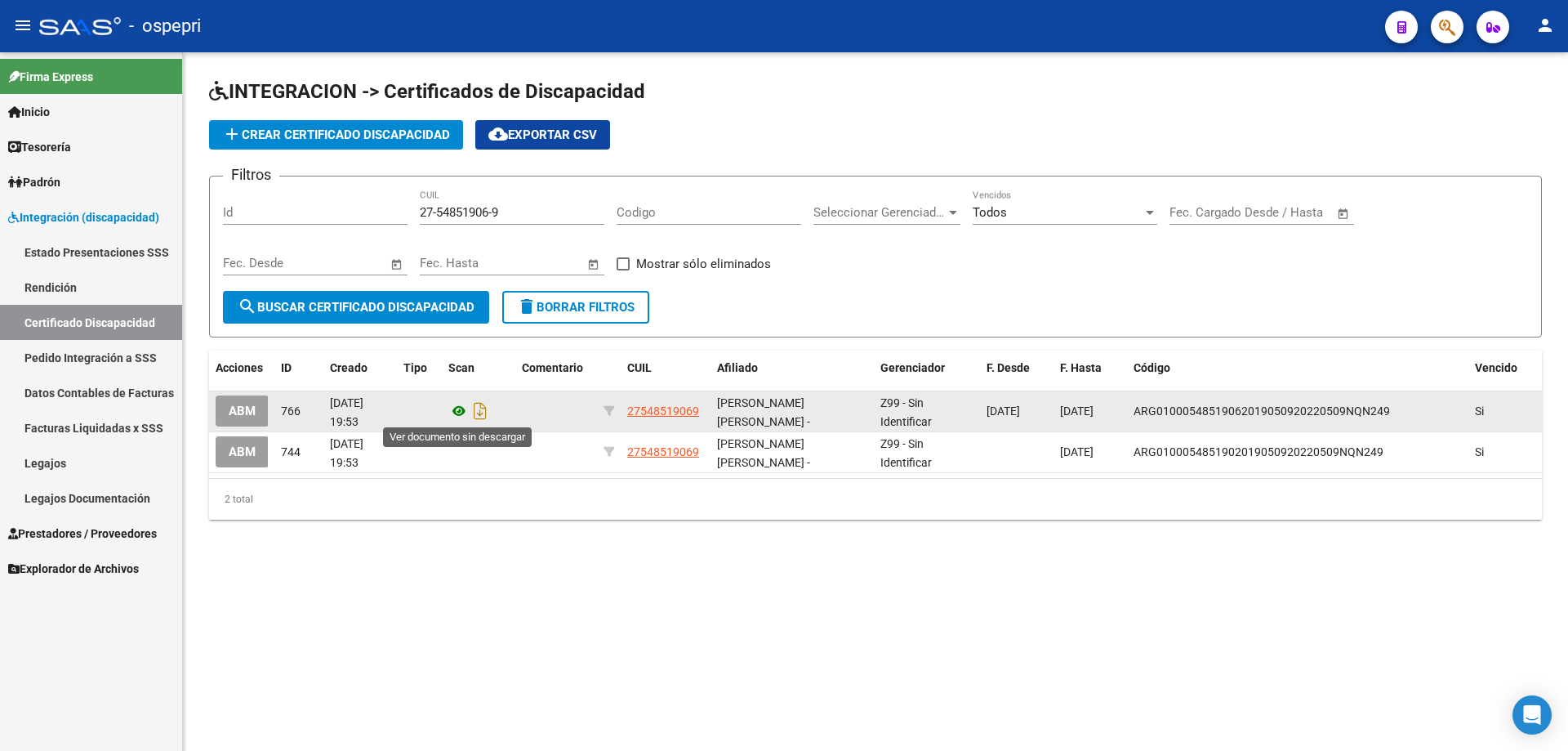
click at [457, 409] on icon at bounding box center [459, 411] width 21 height 19
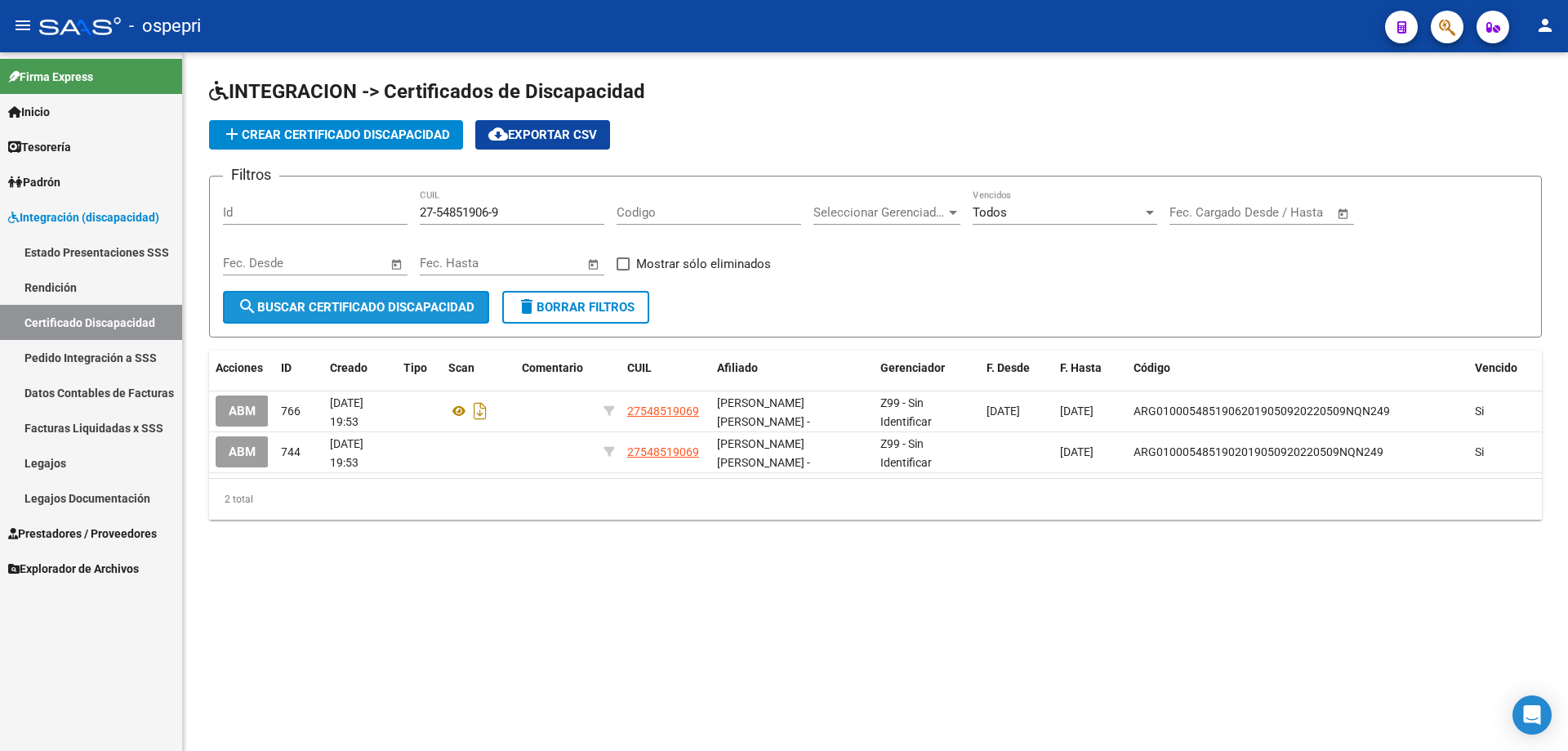
click at [360, 306] on span "search Buscar Certificado Discapacidad" at bounding box center [356, 307] width 237 height 15
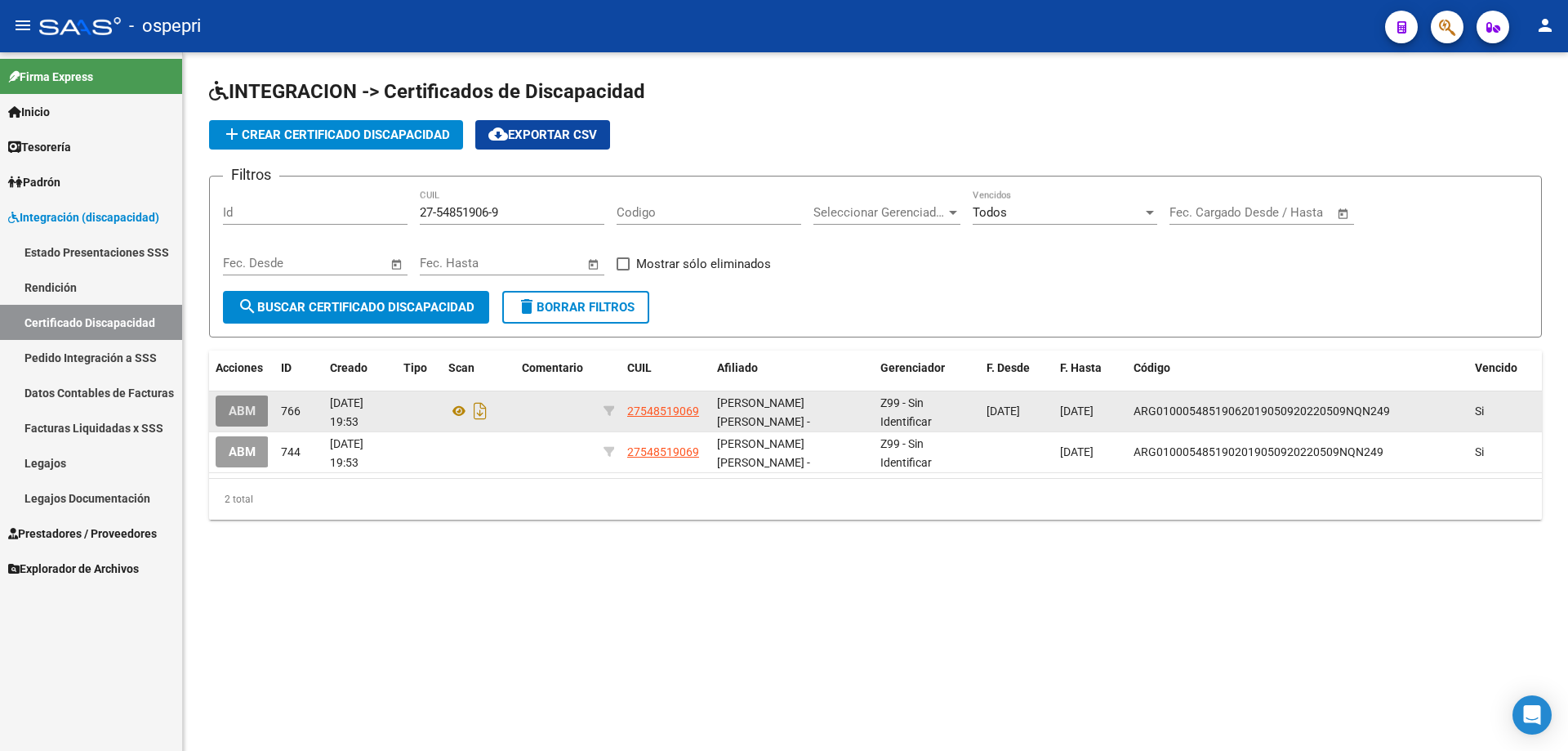
click at [261, 406] on button "ABM" at bounding box center [242, 410] width 53 height 30
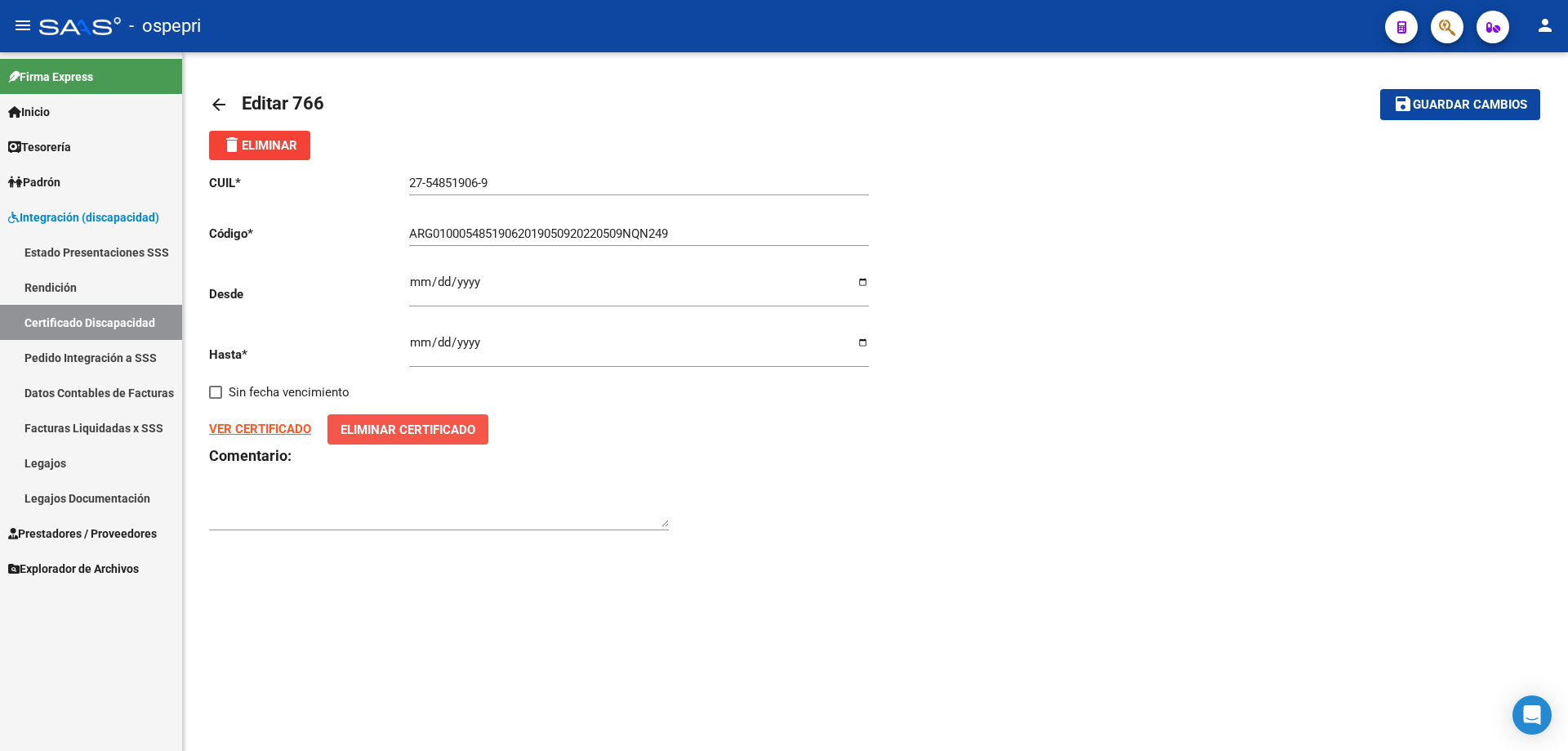
click at [420, 431] on span "Eliminar Certificado" at bounding box center [408, 429] width 135 height 15
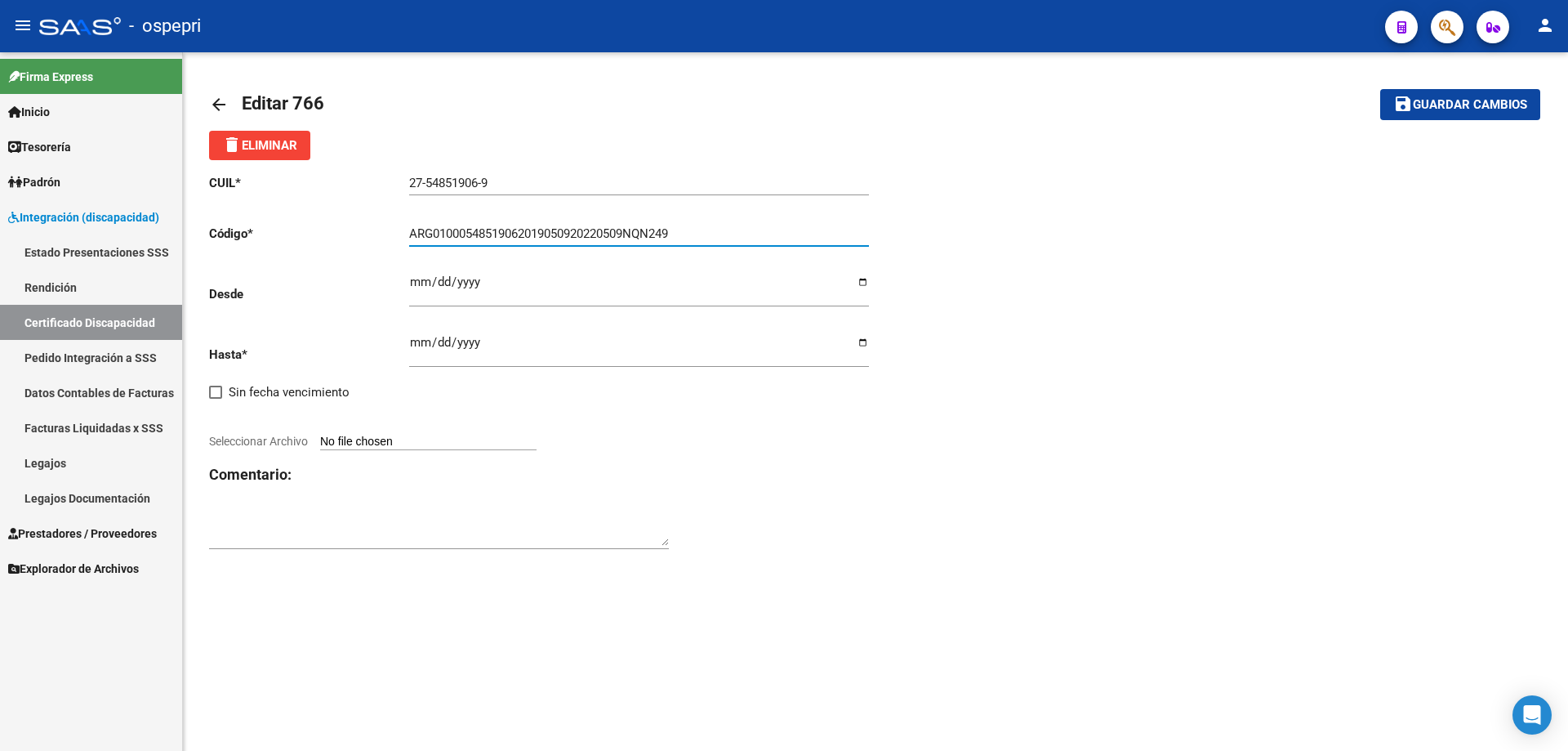
click at [712, 226] on input "ARG01000548519062019050920220509NQN249" at bounding box center [639, 233] width 460 height 15
drag, startPoint x: 712, startPoint y: 226, endPoint x: 349, endPoint y: 224, distance: 363.0
click at [348, 226] on app-form-text-field "Código * ARG01000548519062019050920220509NQN249 Ingresar el Codigo" at bounding box center [539, 233] width 660 height 15
type input "27548519069"
click at [487, 339] on input "[DATE]" at bounding box center [639, 349] width 460 height 26
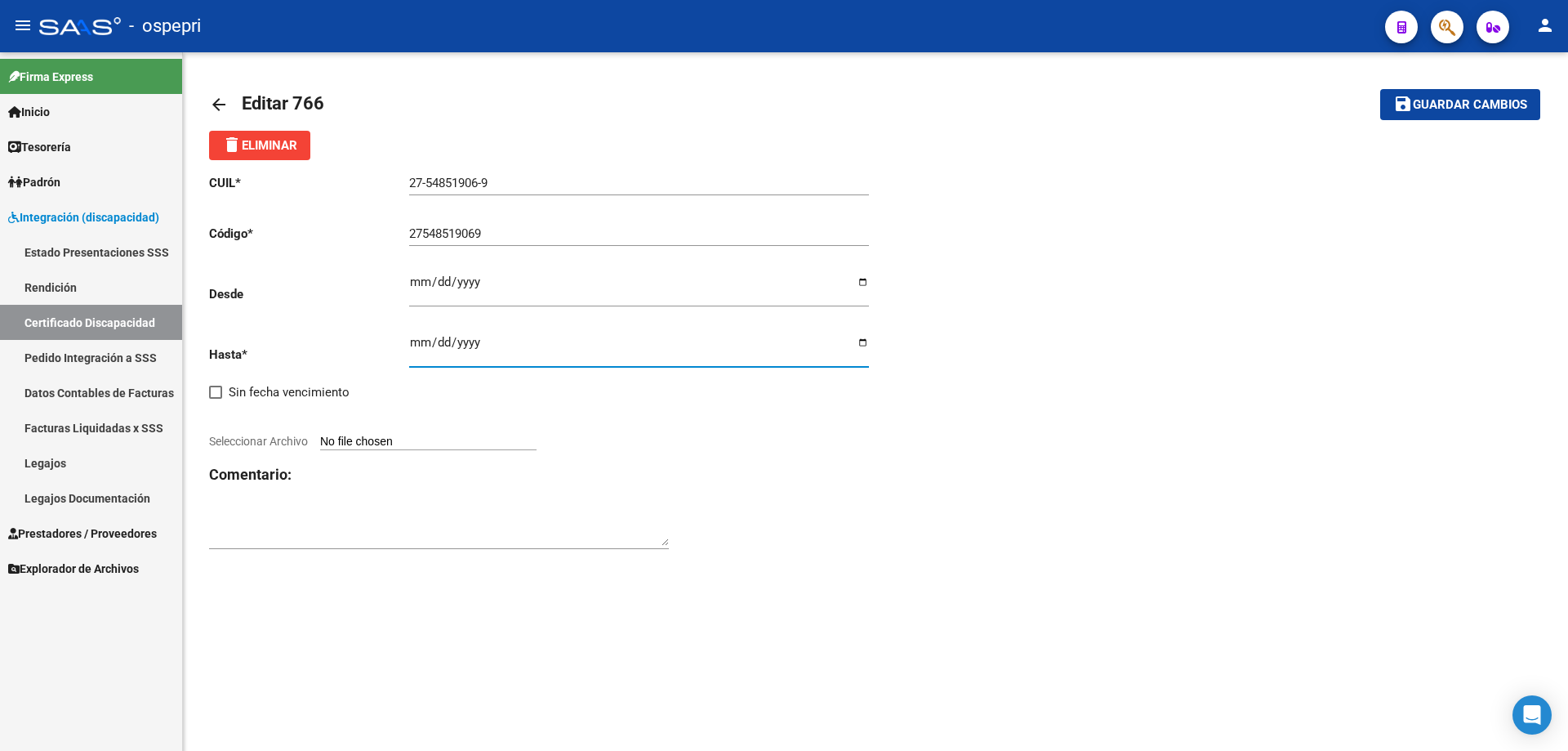
click at [470, 344] on input "[DATE]" at bounding box center [639, 349] width 460 height 26
type input "[DATE]"
click at [268, 440] on span "Seleccionar Archivo" at bounding box center [258, 441] width 99 height 13
click at [320, 440] on input "Seleccionar Archivo" at bounding box center [427, 443] width 216 height 16
type input "C:\fakepath\Prorroga CUD [PERSON_NAME].pdf"
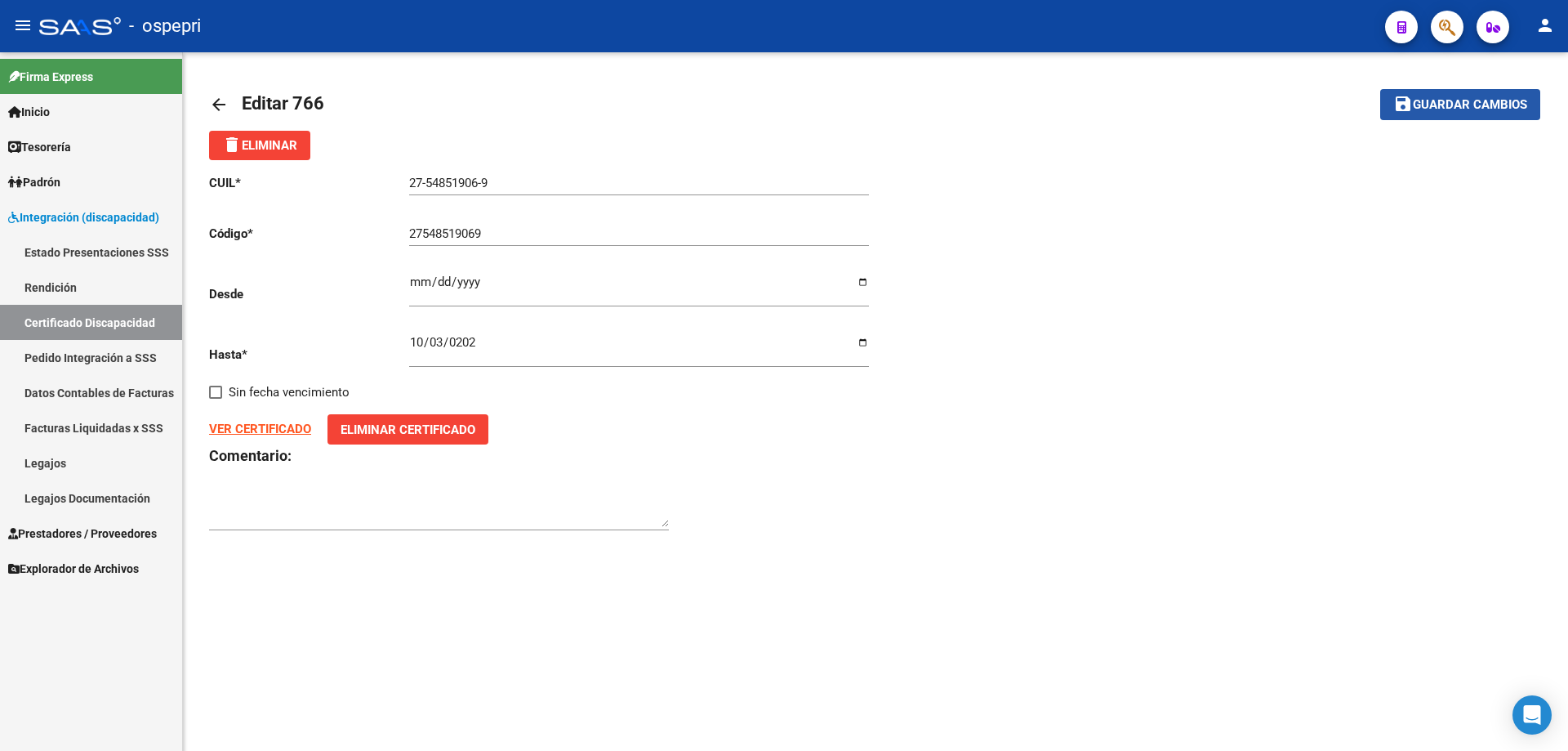
click at [1451, 100] on span "Guardar cambios" at bounding box center [1470, 105] width 114 height 15
click at [268, 428] on strong "VER CERTIFICADO" at bounding box center [260, 429] width 102 height 15
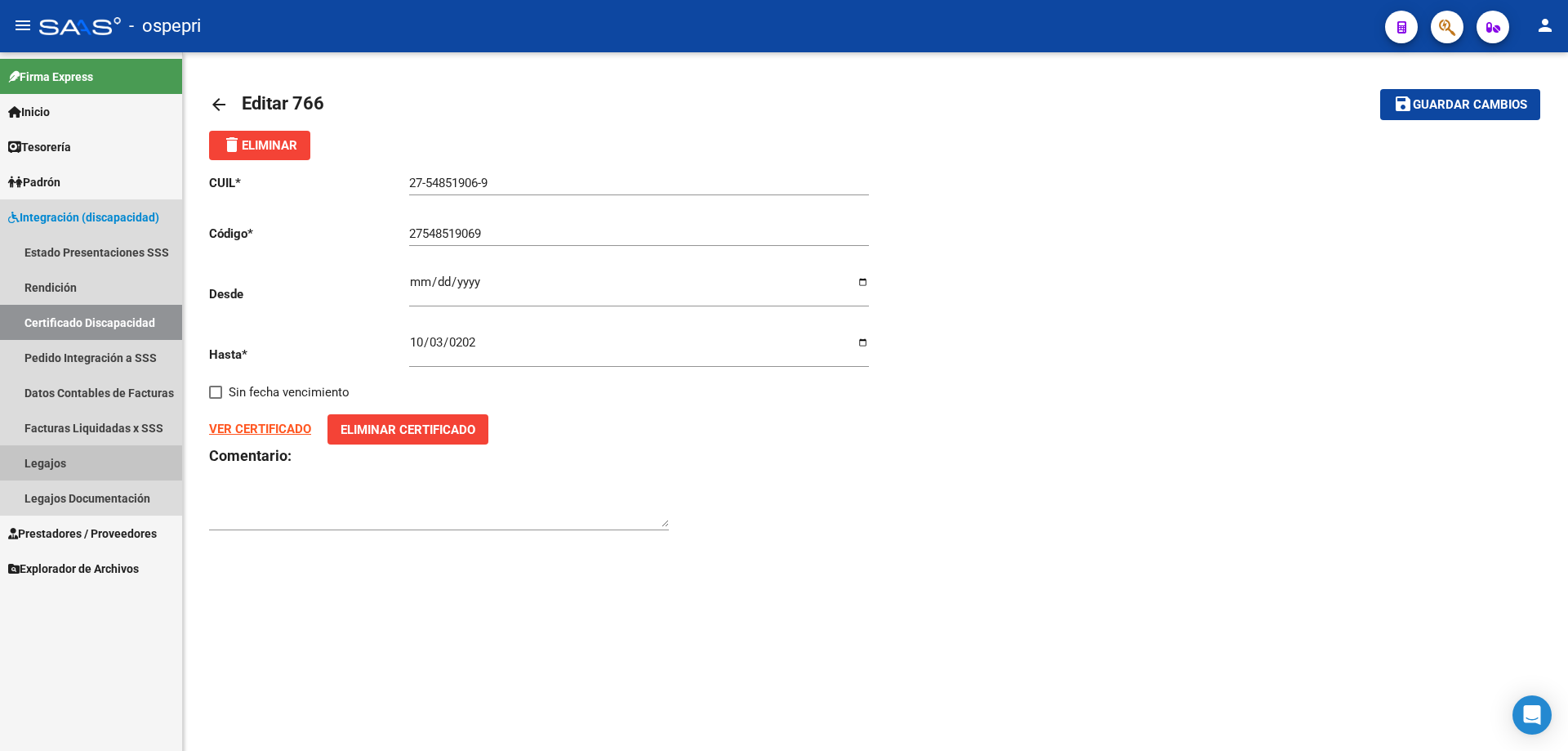
click at [52, 465] on link "Legajos" at bounding box center [91, 463] width 182 height 35
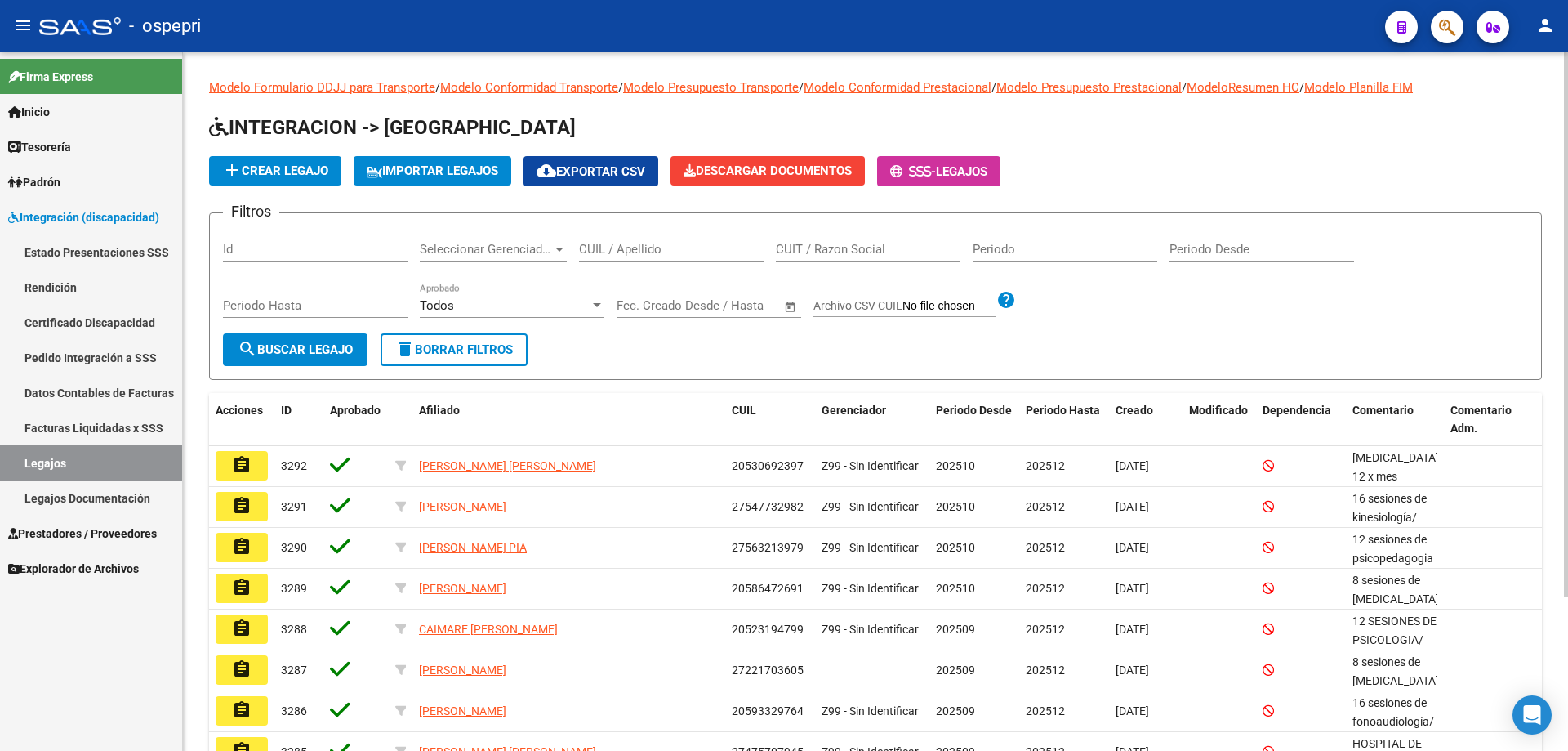
click at [607, 247] on input "CUIL / Apellido" at bounding box center [671, 249] width 185 height 15
paste input "54851906"
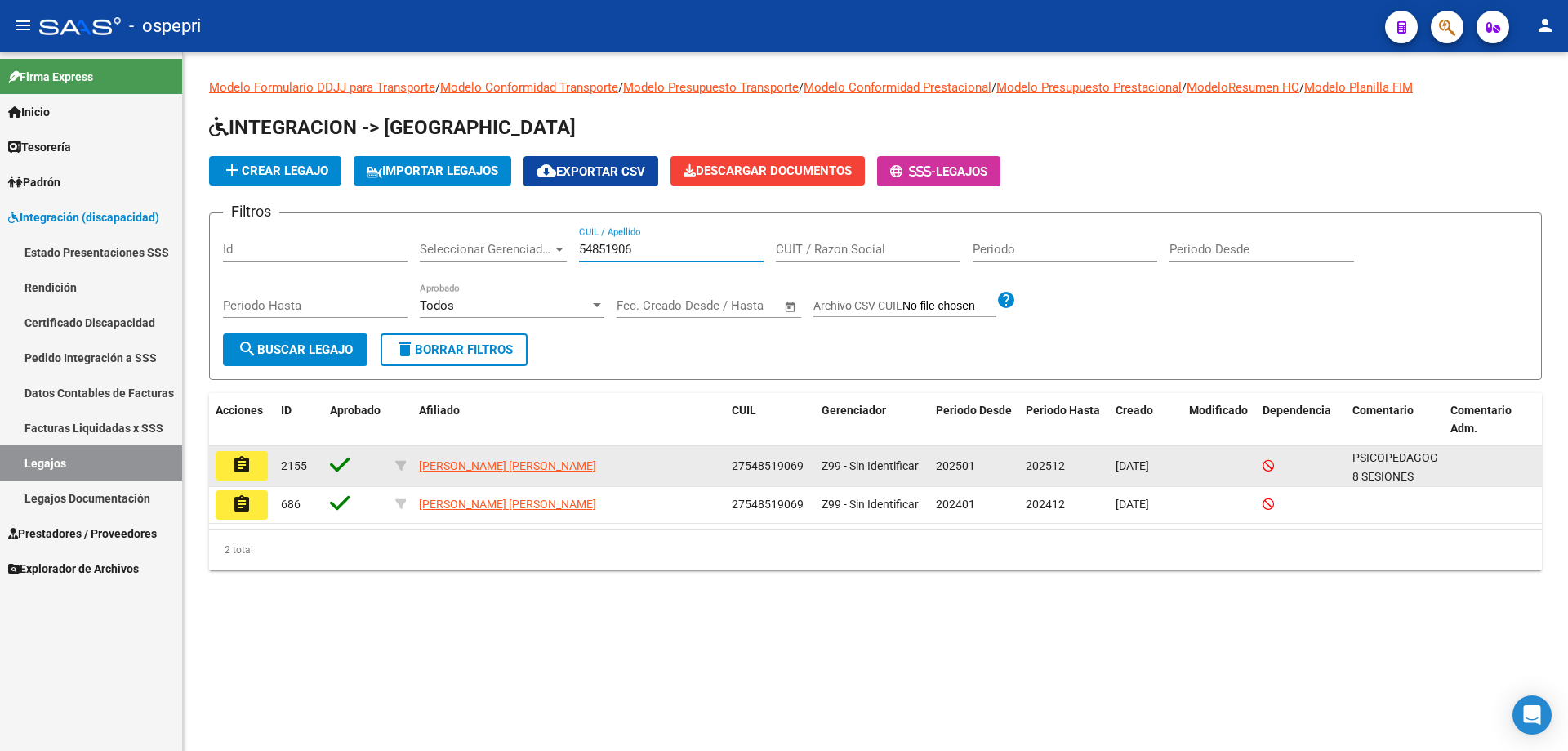
type input "54851906"
click at [251, 471] on mat-icon "assignment" at bounding box center [242, 464] width 19 height 19
